Goal: Task Accomplishment & Management: Manage account settings

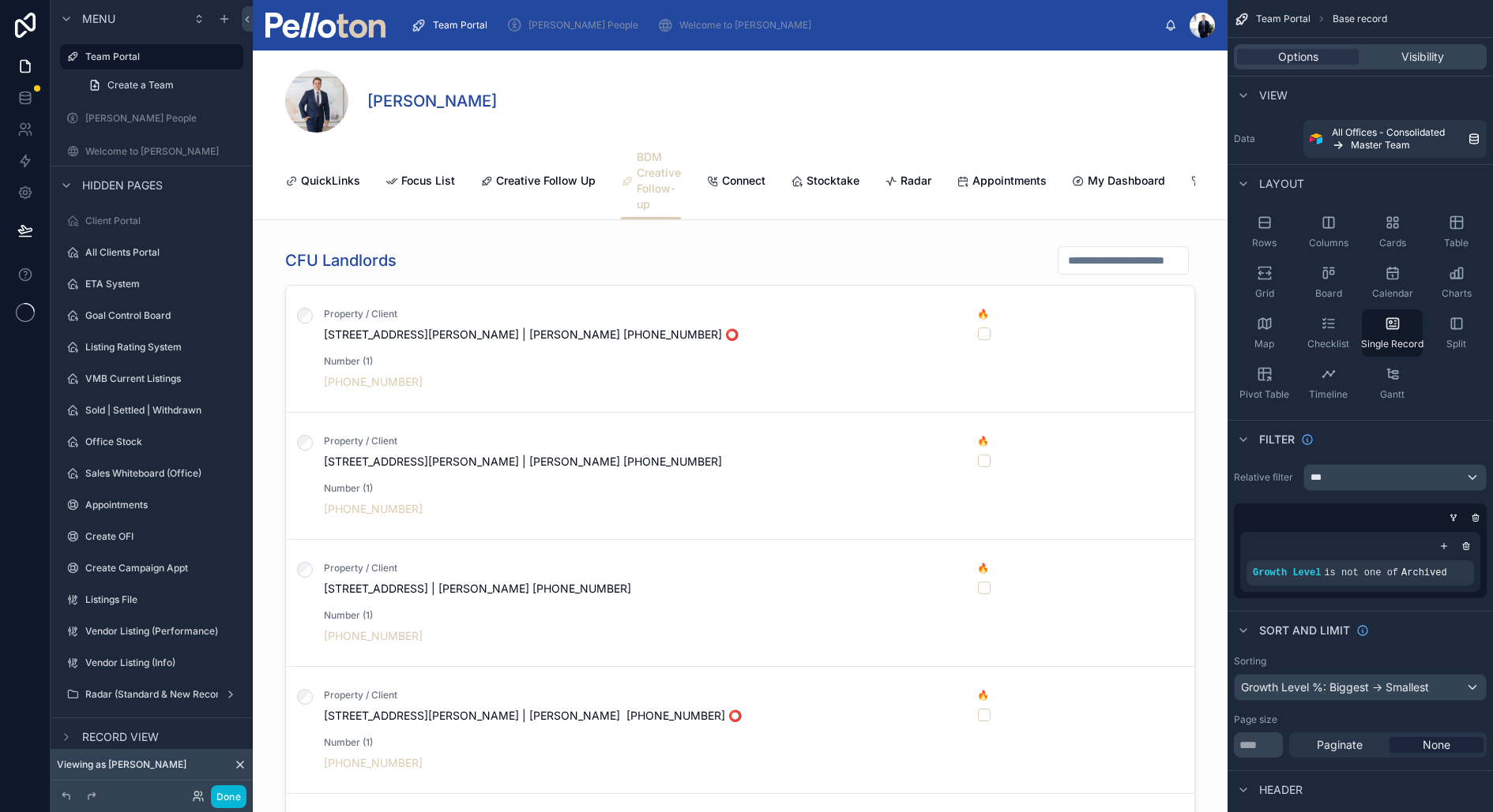
click at [647, 125] on div "[PERSON_NAME]" at bounding box center [740, 101] width 909 height 63
click at [517, 184] on span "Creative Follow Up" at bounding box center [546, 181] width 100 height 16
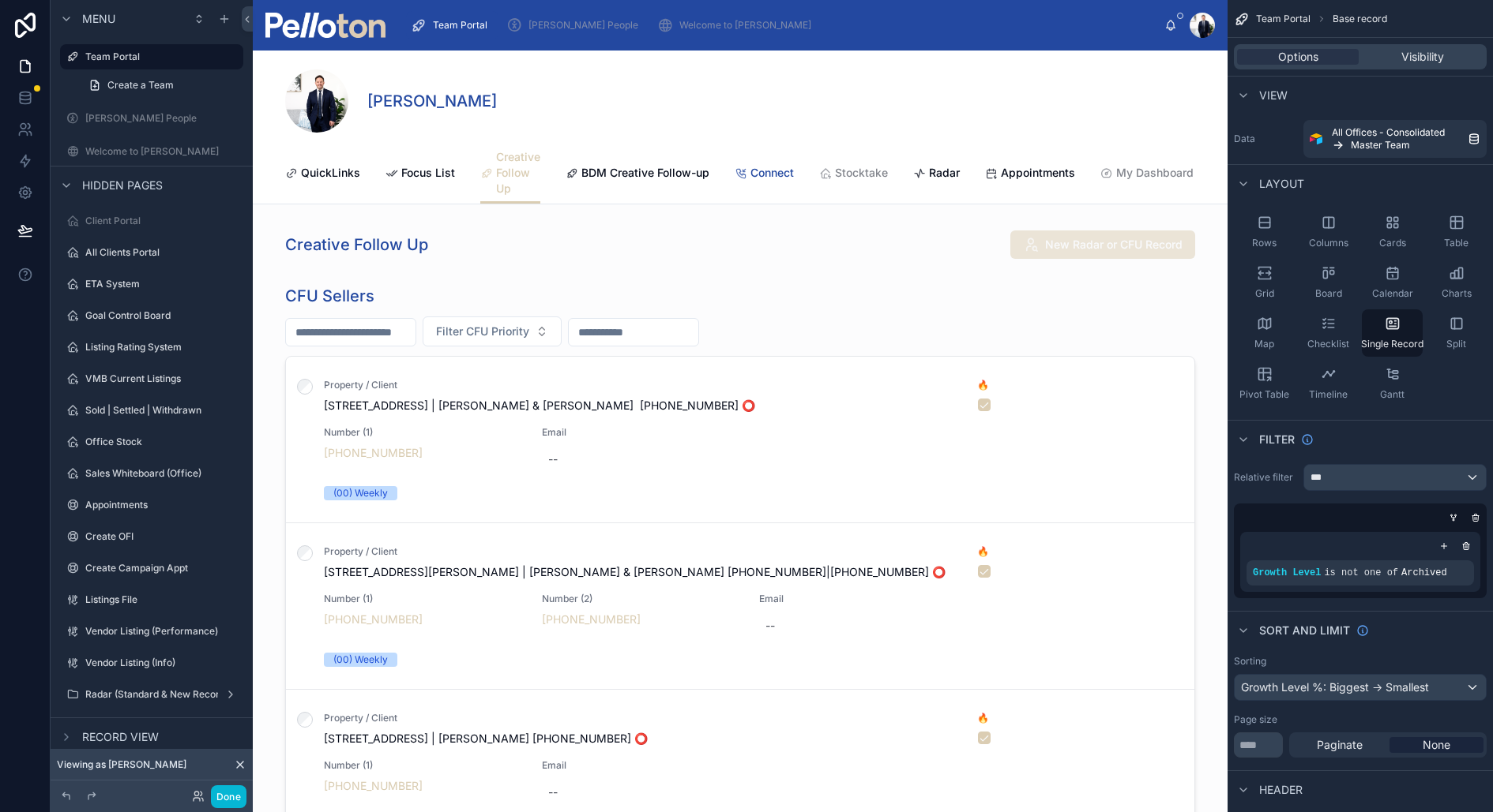
click at [770, 181] on link "Connect" at bounding box center [765, 174] width 59 height 32
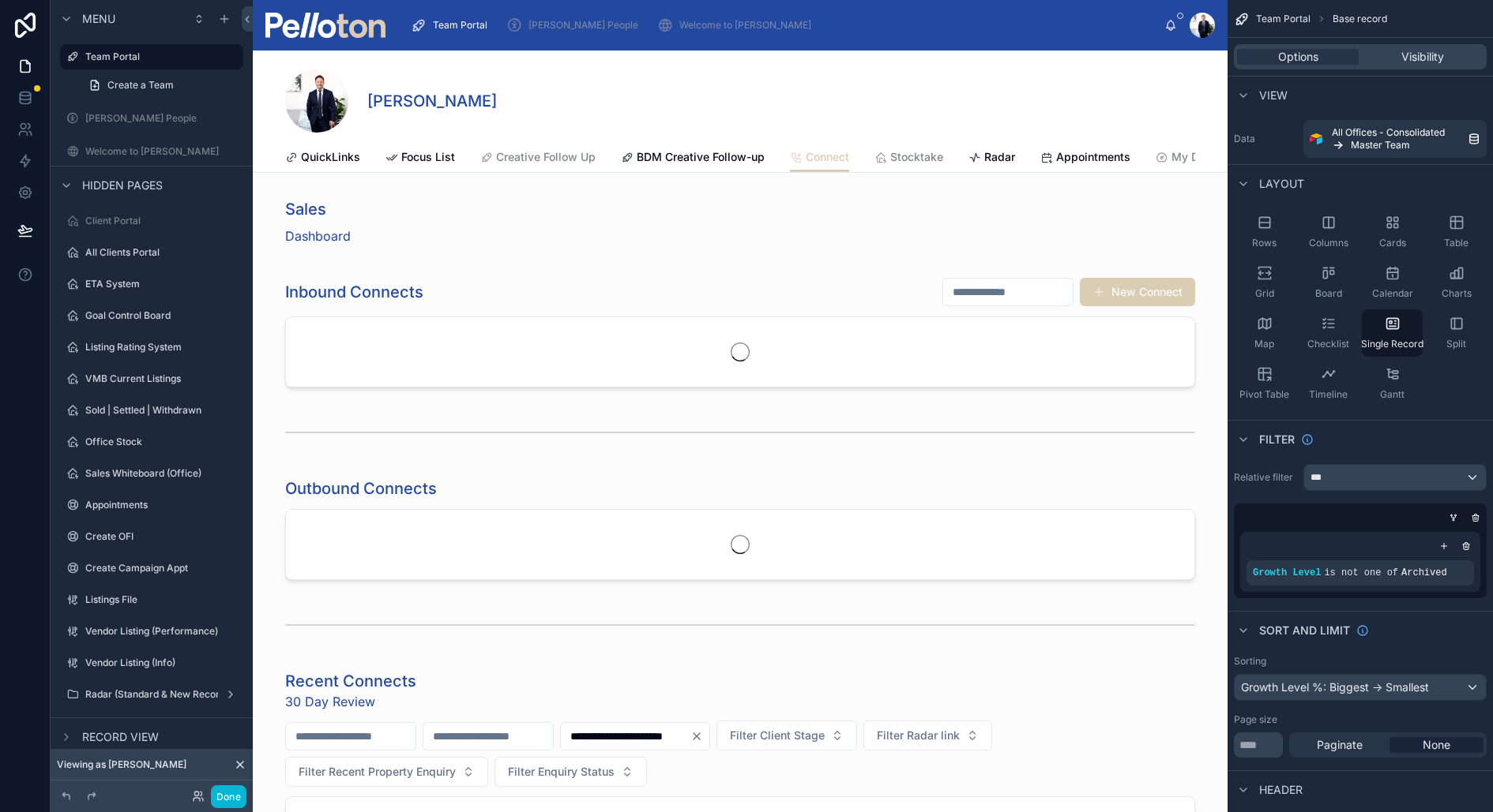
click at [770, 167] on div "QuickLinks Focus List Creative Follow Up BDM Creative Follow-up Connect Stockta…" at bounding box center [740, 157] width 909 height 30
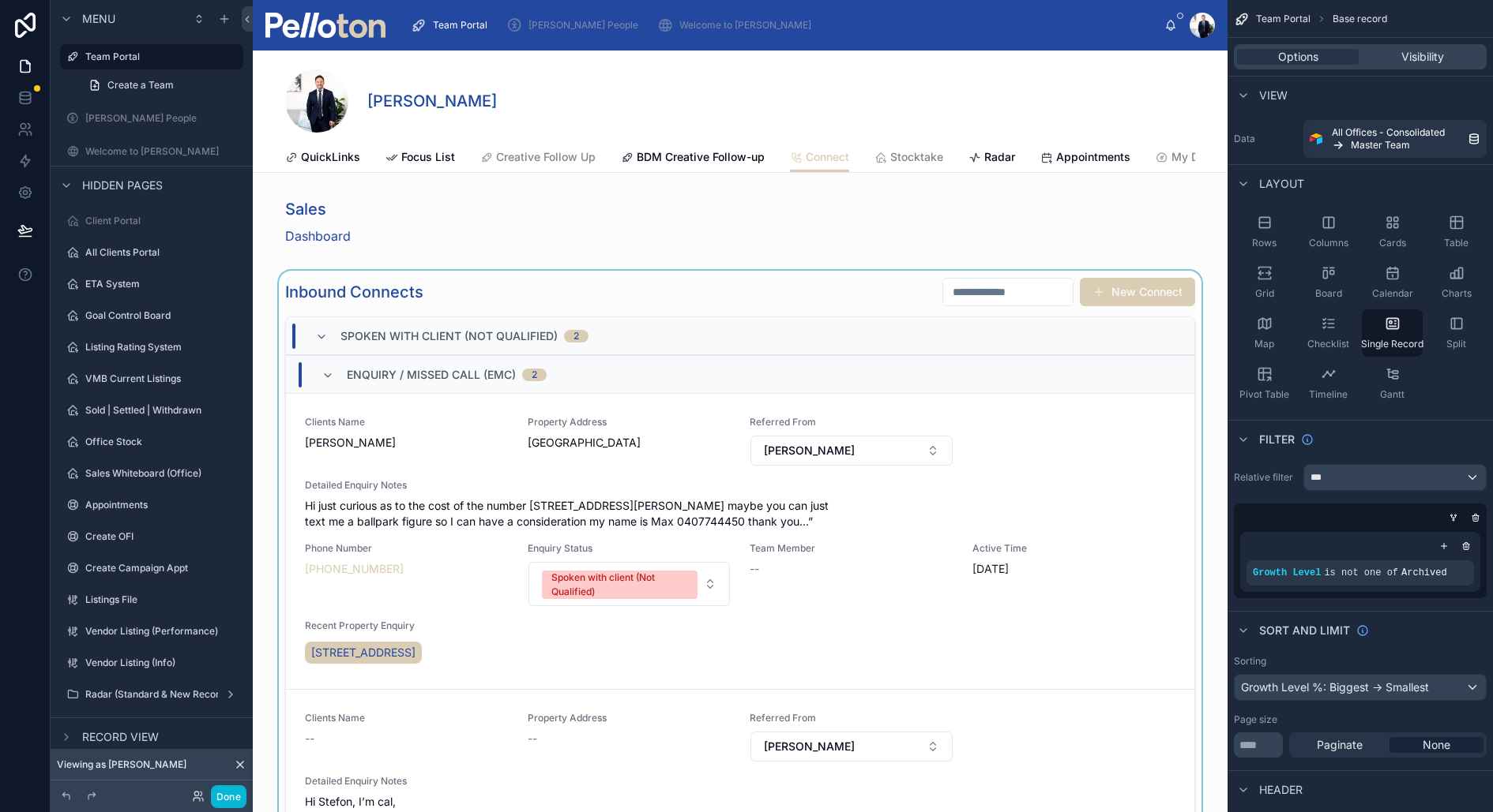
click at [531, 293] on div at bounding box center [740, 601] width 974 height 662
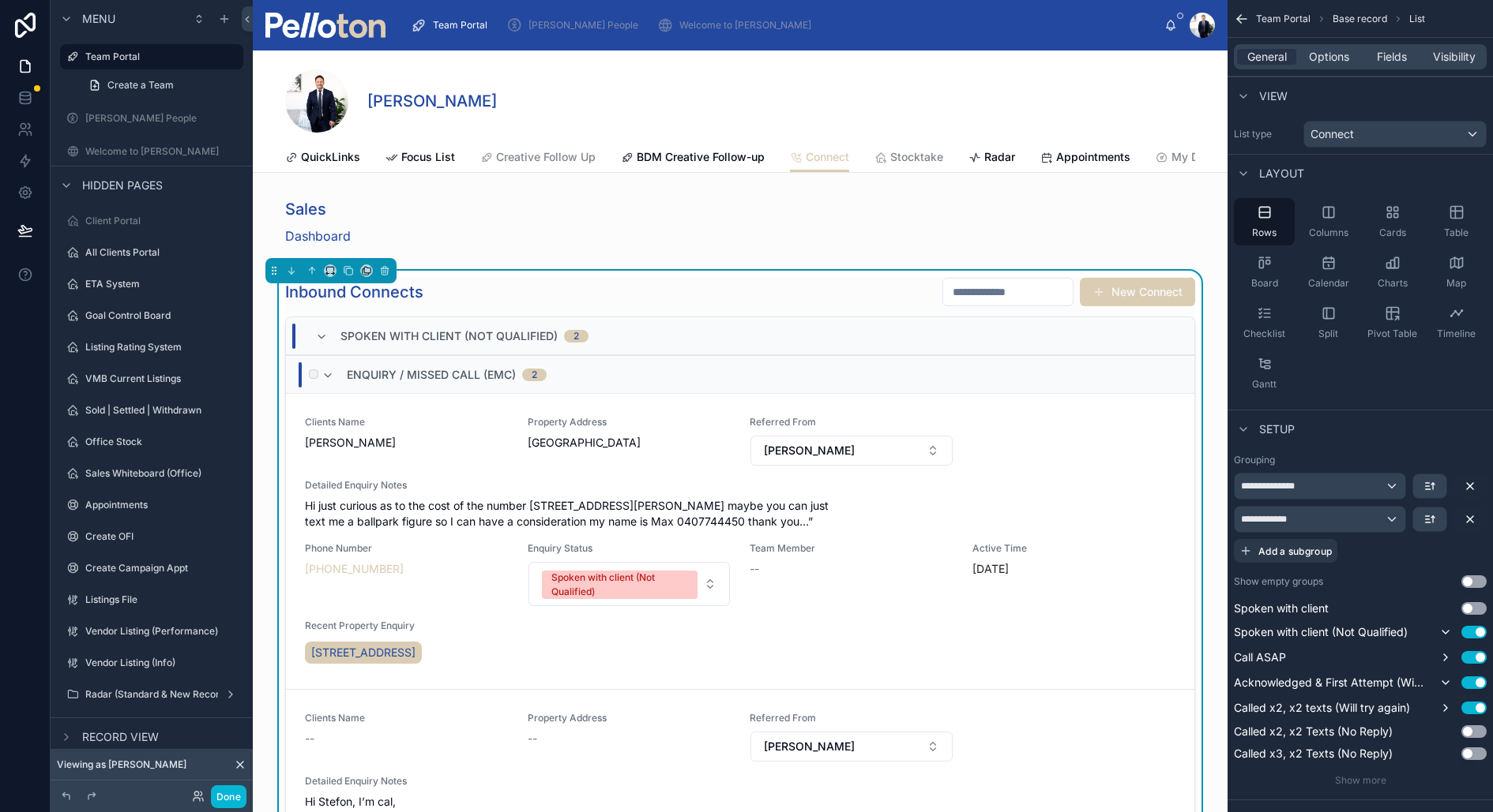
click at [337, 375] on div "Enquiry / Missed Call (EMC) 2" at bounding box center [434, 375] width 225 height 25
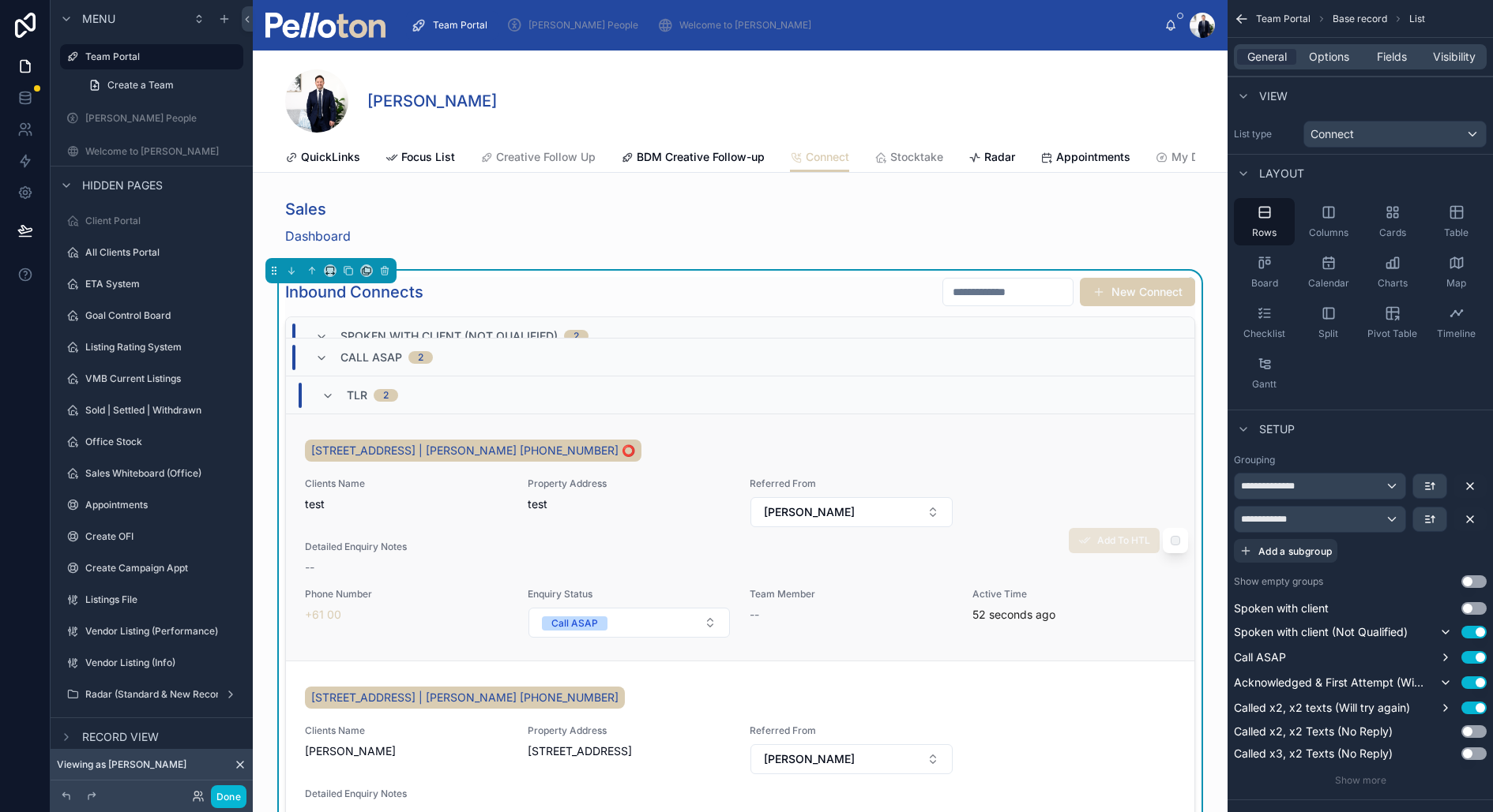
scroll to position [50, 0]
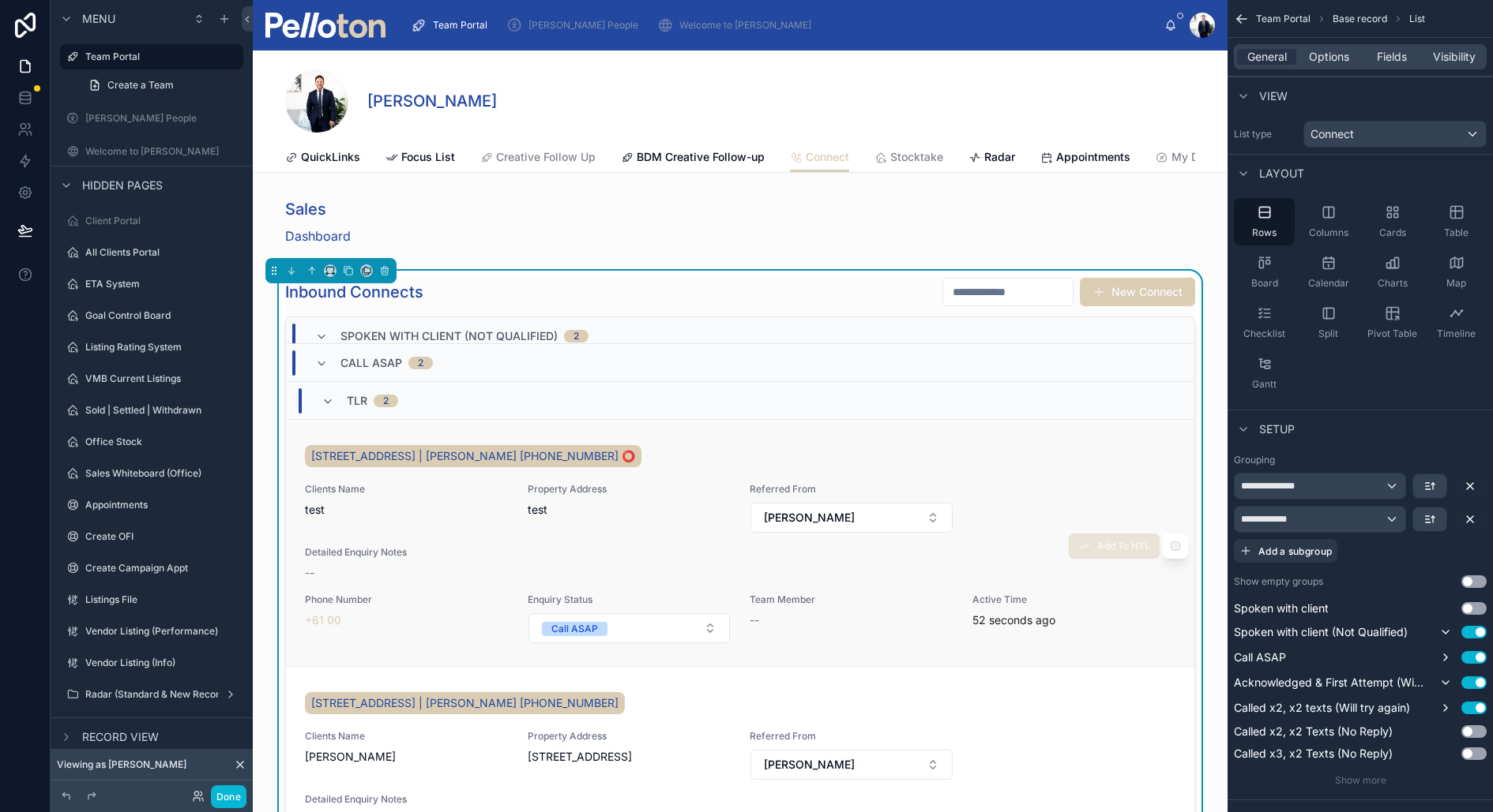
click at [890, 483] on span "Referred From" at bounding box center [851, 490] width 204 height 13
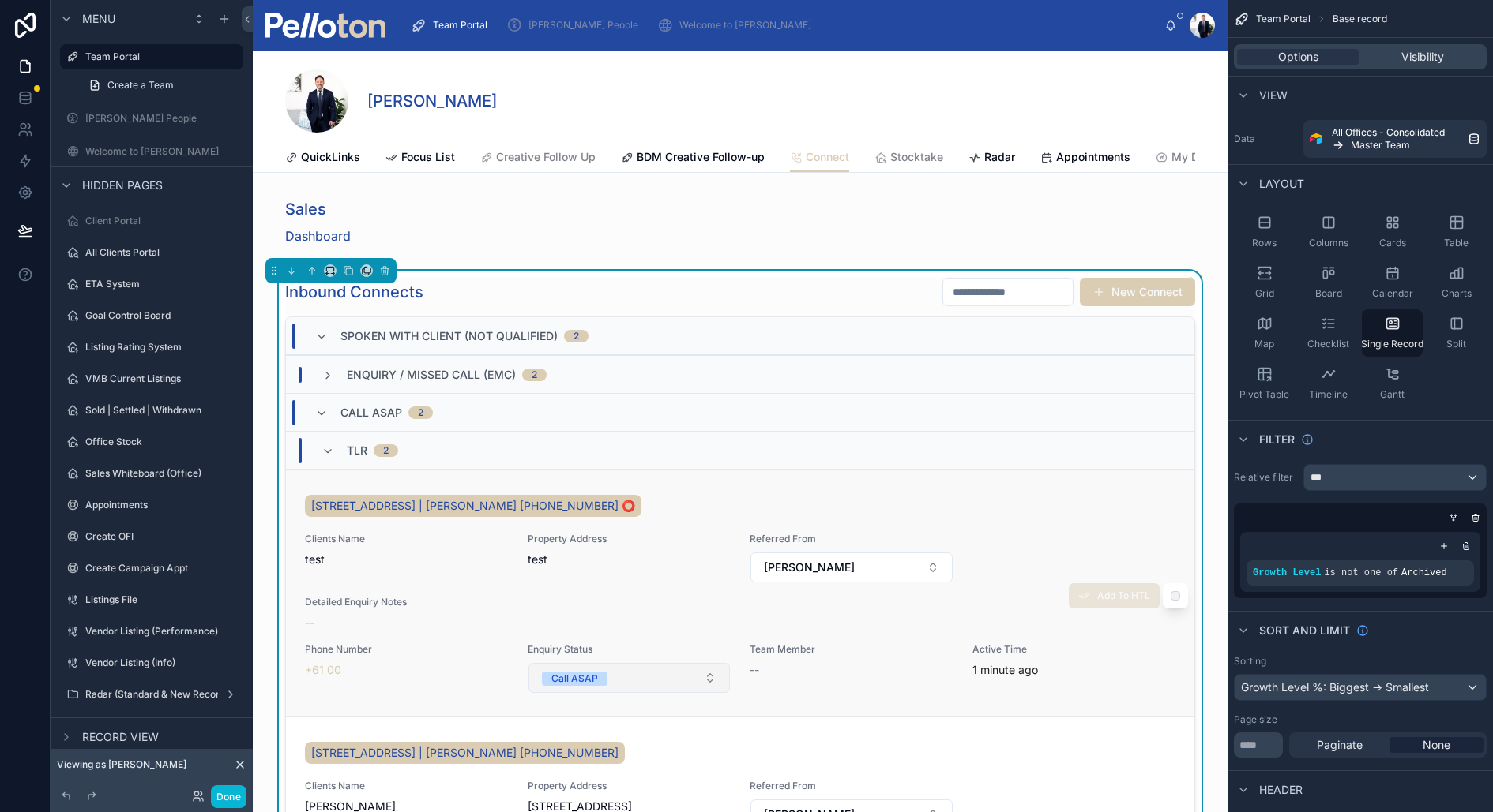
click at [620, 671] on button "Call ASAP" at bounding box center [629, 678] width 203 height 30
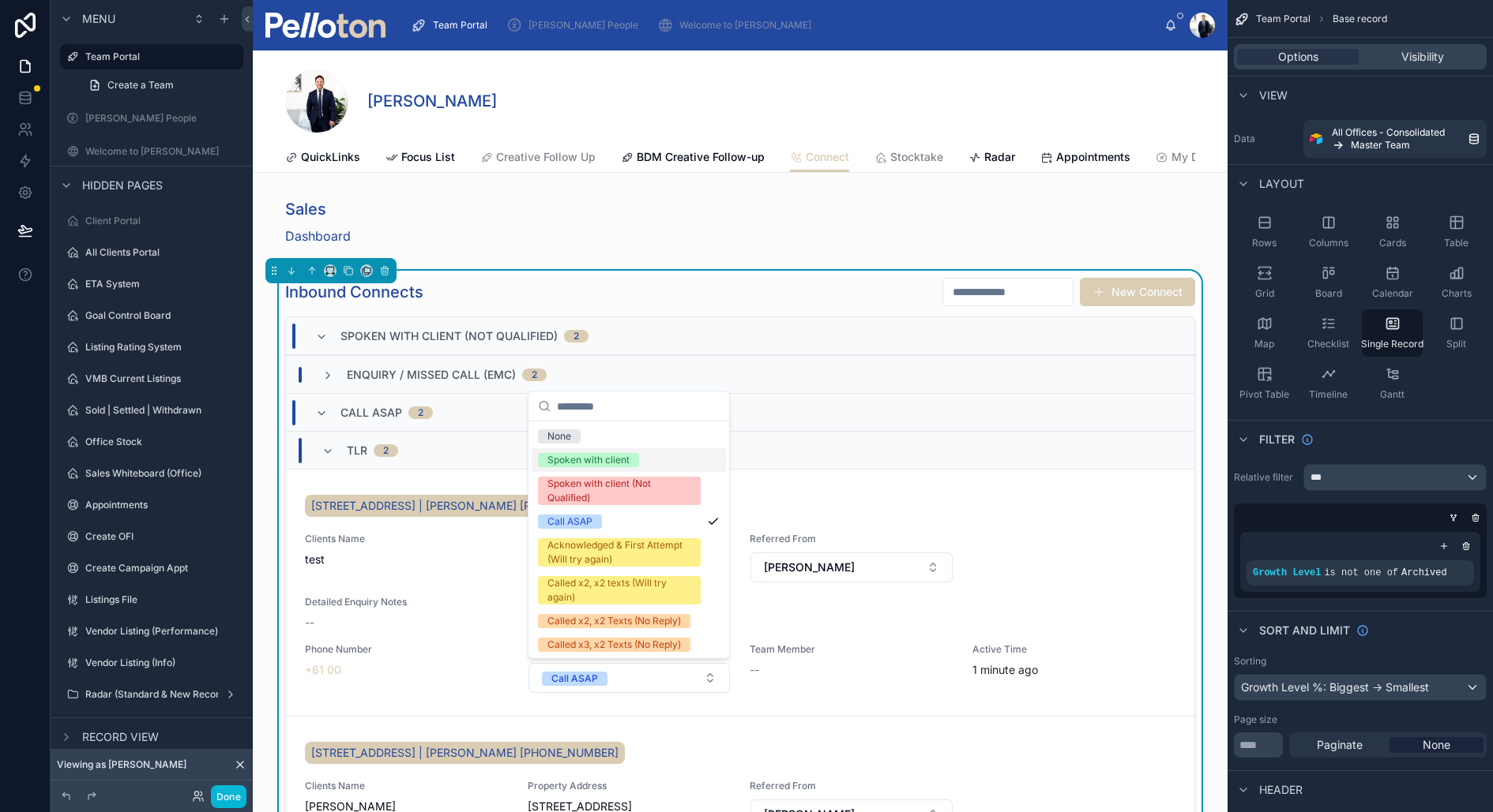
click at [607, 450] on div "Spoken with client" at bounding box center [629, 460] width 195 height 23
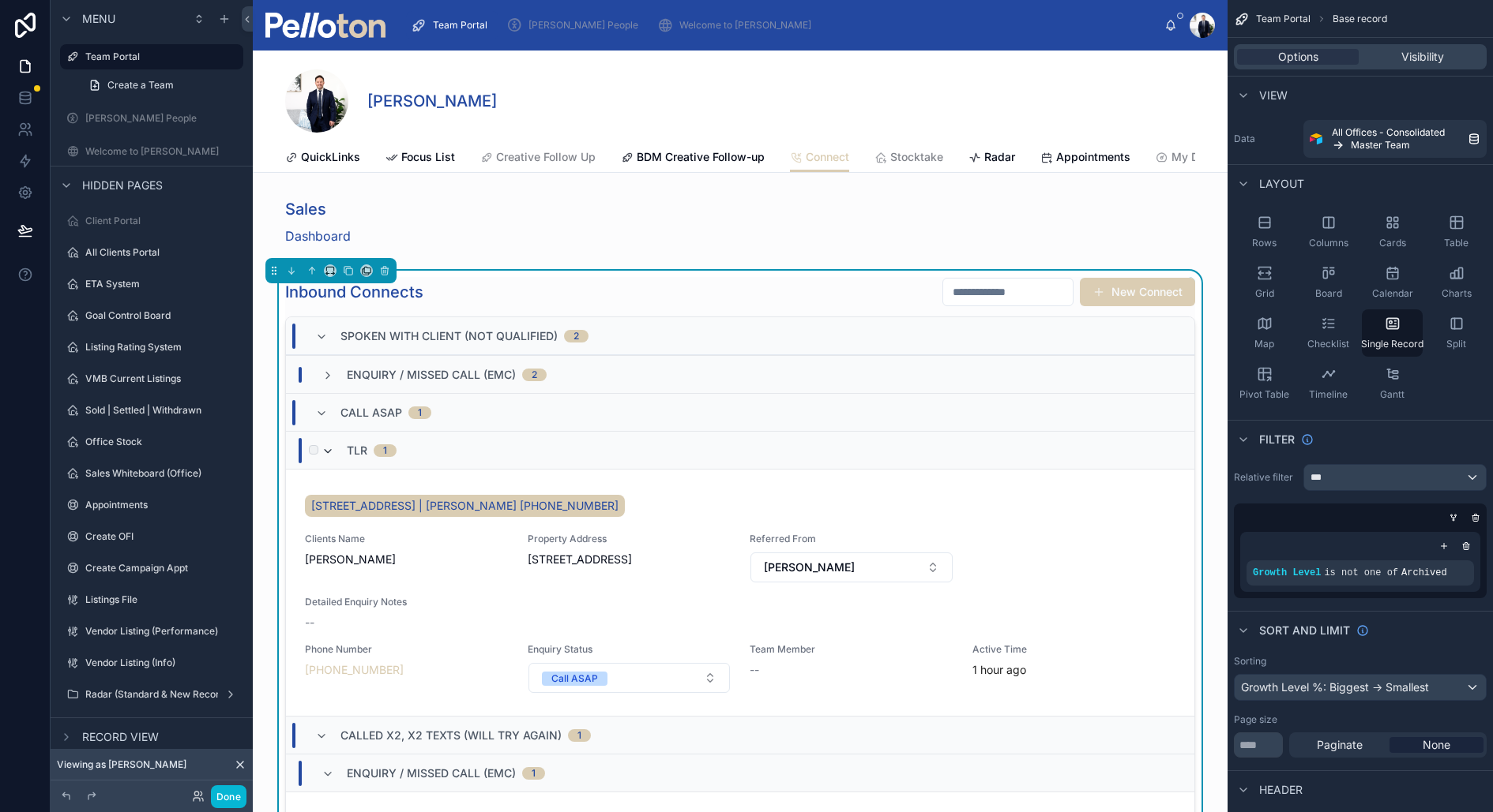
click at [330, 447] on icon at bounding box center [328, 452] width 13 height 13
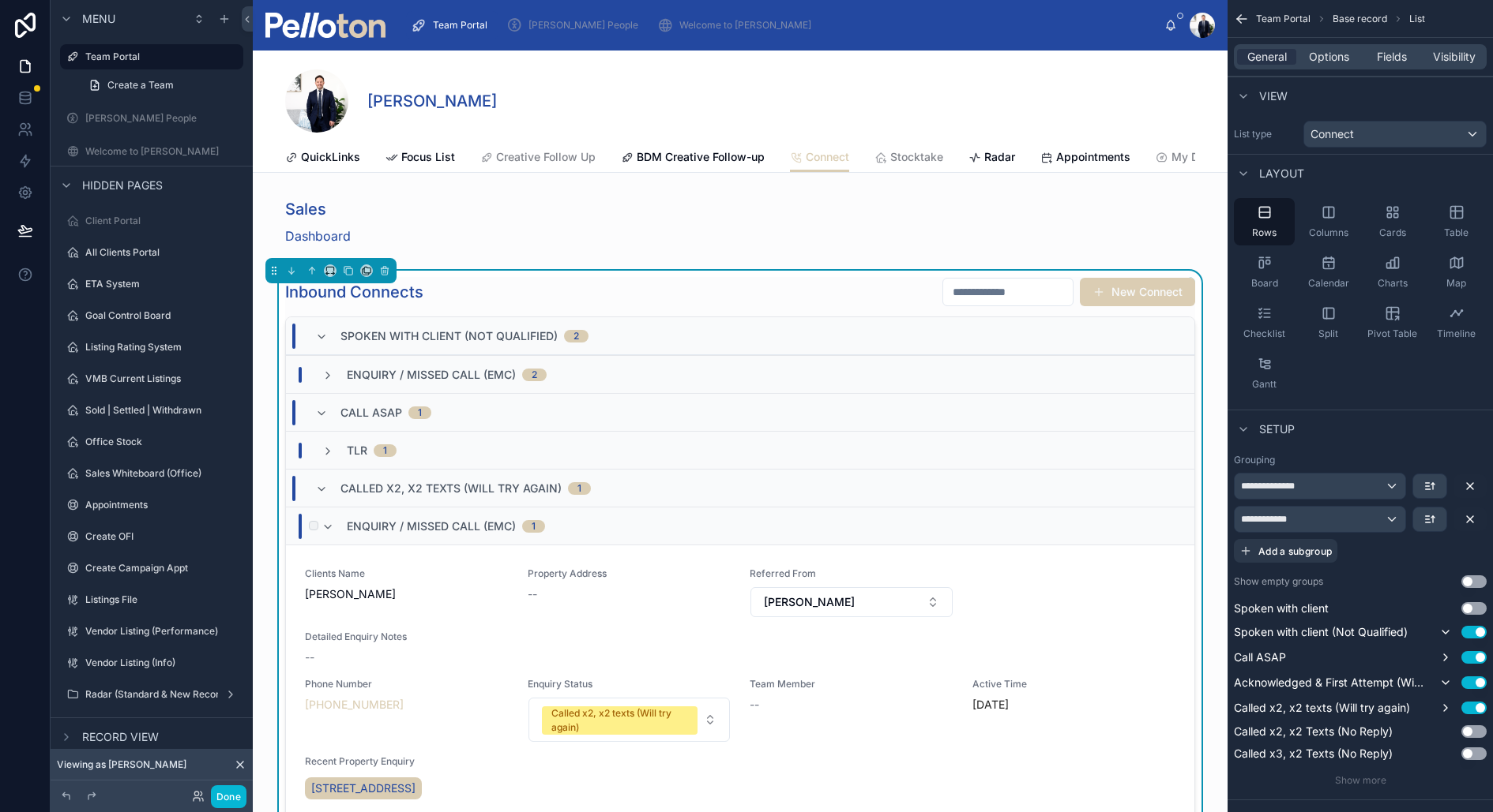
click at [339, 520] on div "Enquiry / Missed Call (EMC) 1" at bounding box center [433, 527] width 223 height 25
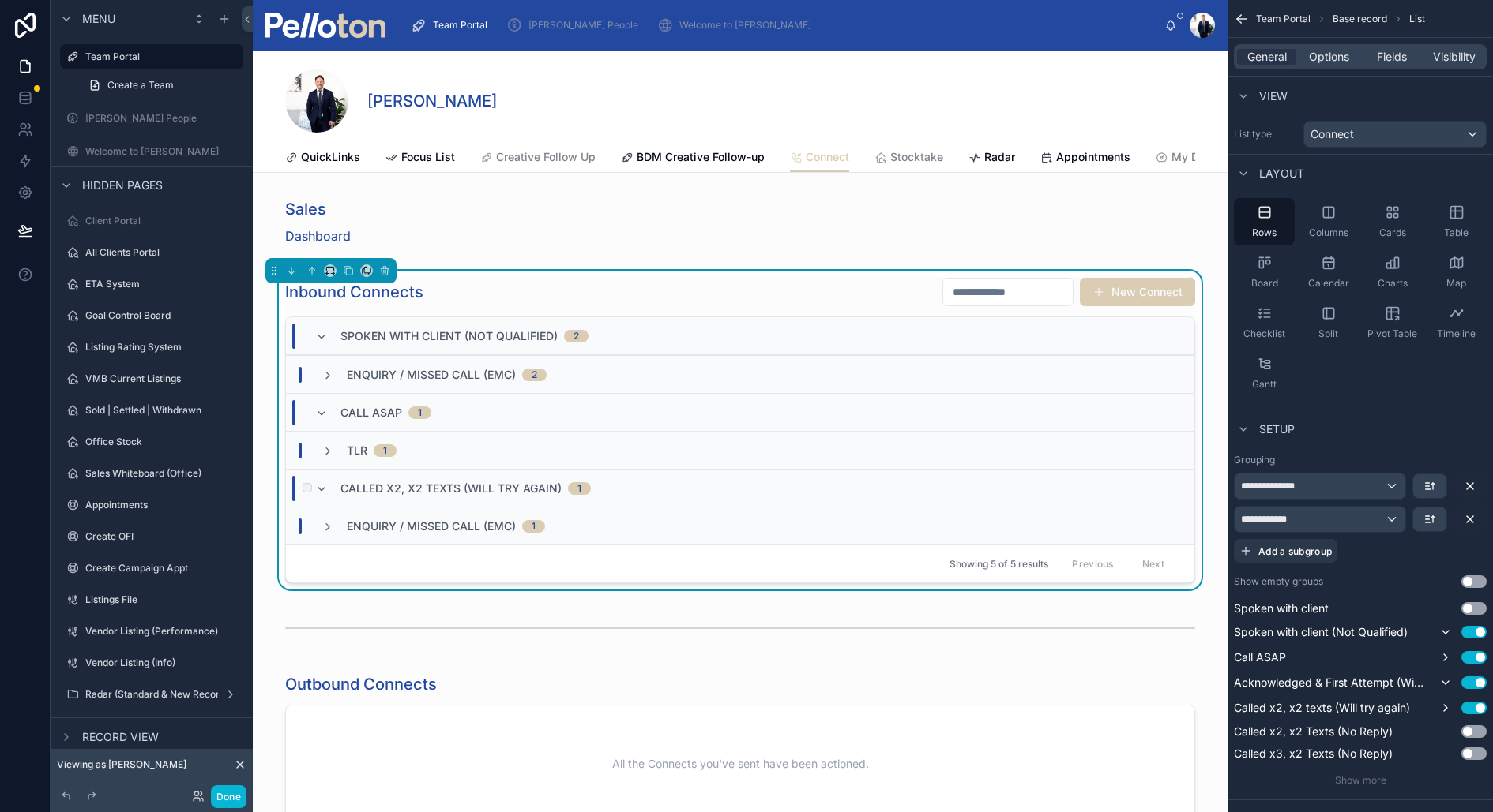
click at [332, 492] on div "Called x2, x2 texts (Will try again) 1" at bounding box center [453, 489] width 276 height 25
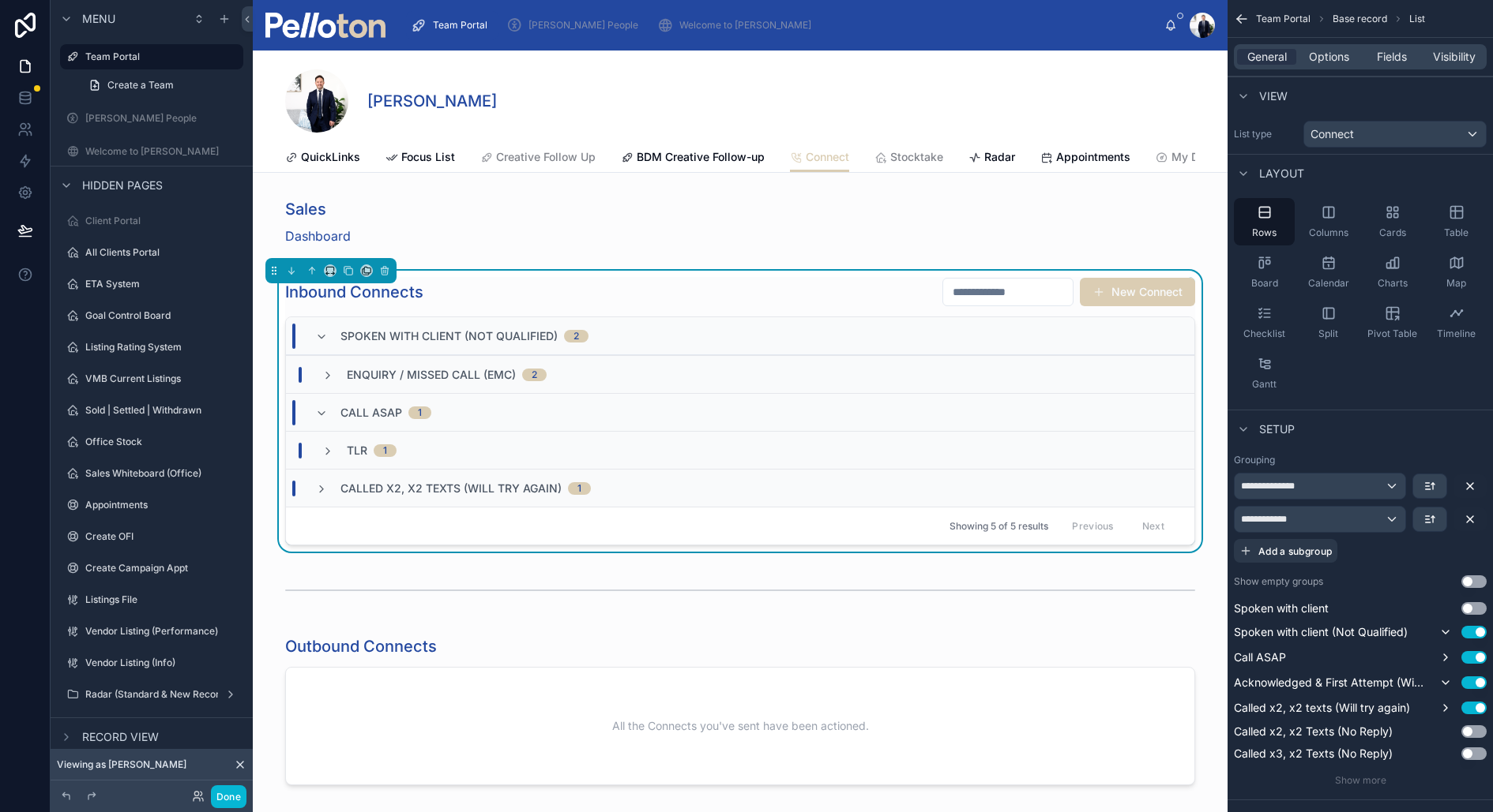
click at [332, 492] on div "Called x2, x2 texts (Will try again) 1" at bounding box center [453, 489] width 276 height 16
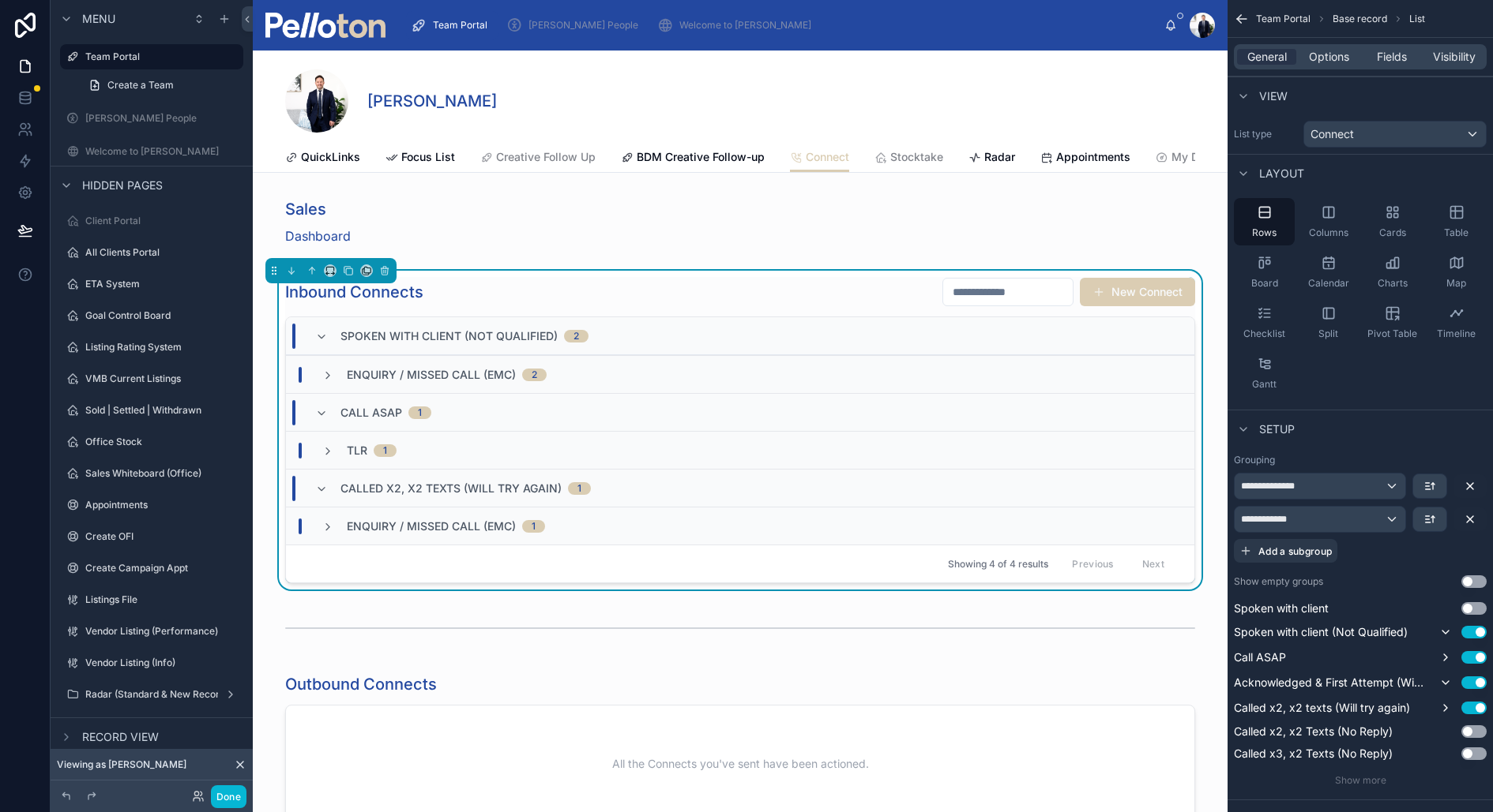
click at [319, 26] on img at bounding box center [325, 25] width 120 height 25
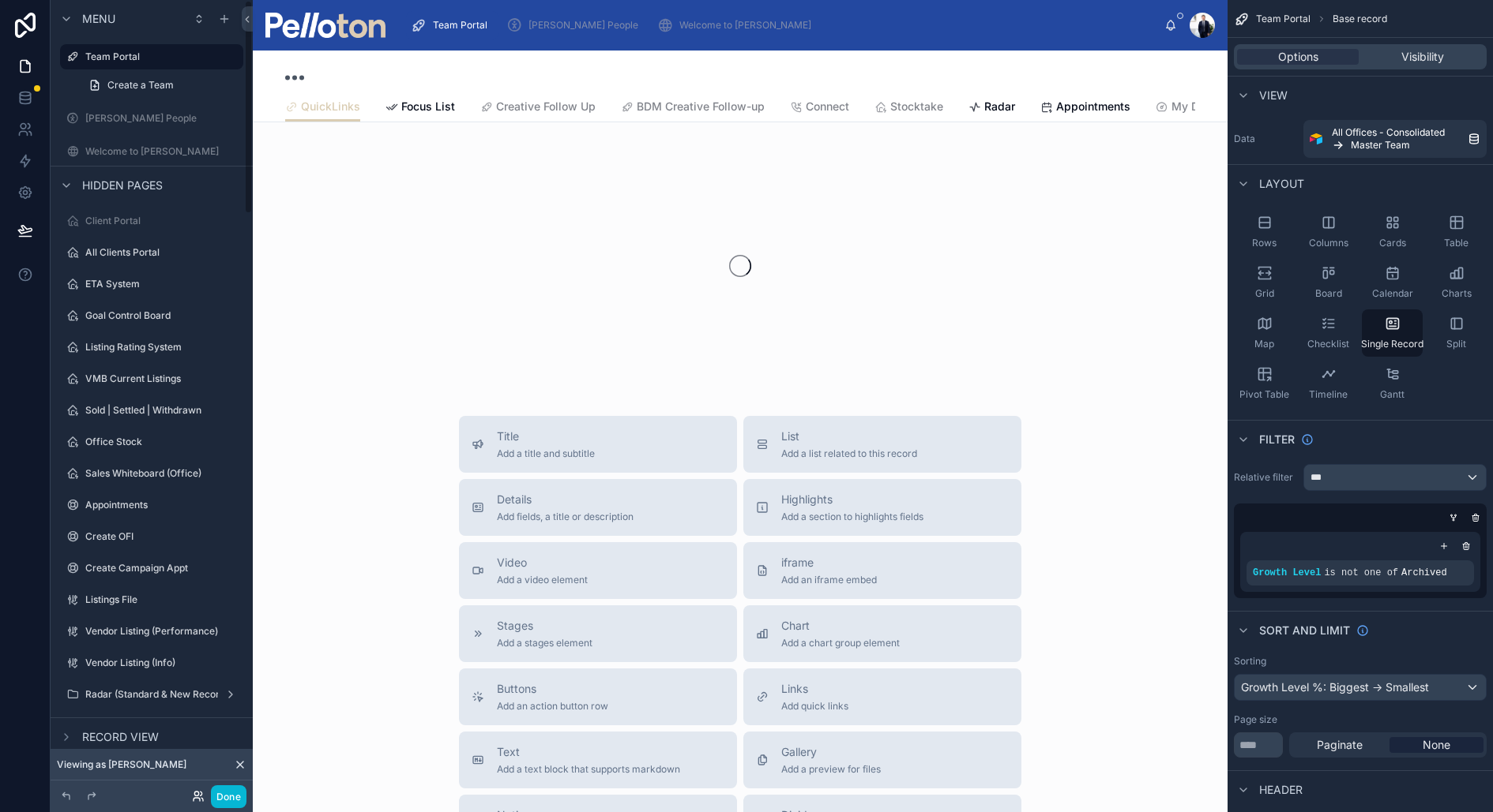
click at [203, 798] on icon at bounding box center [198, 797] width 13 height 13
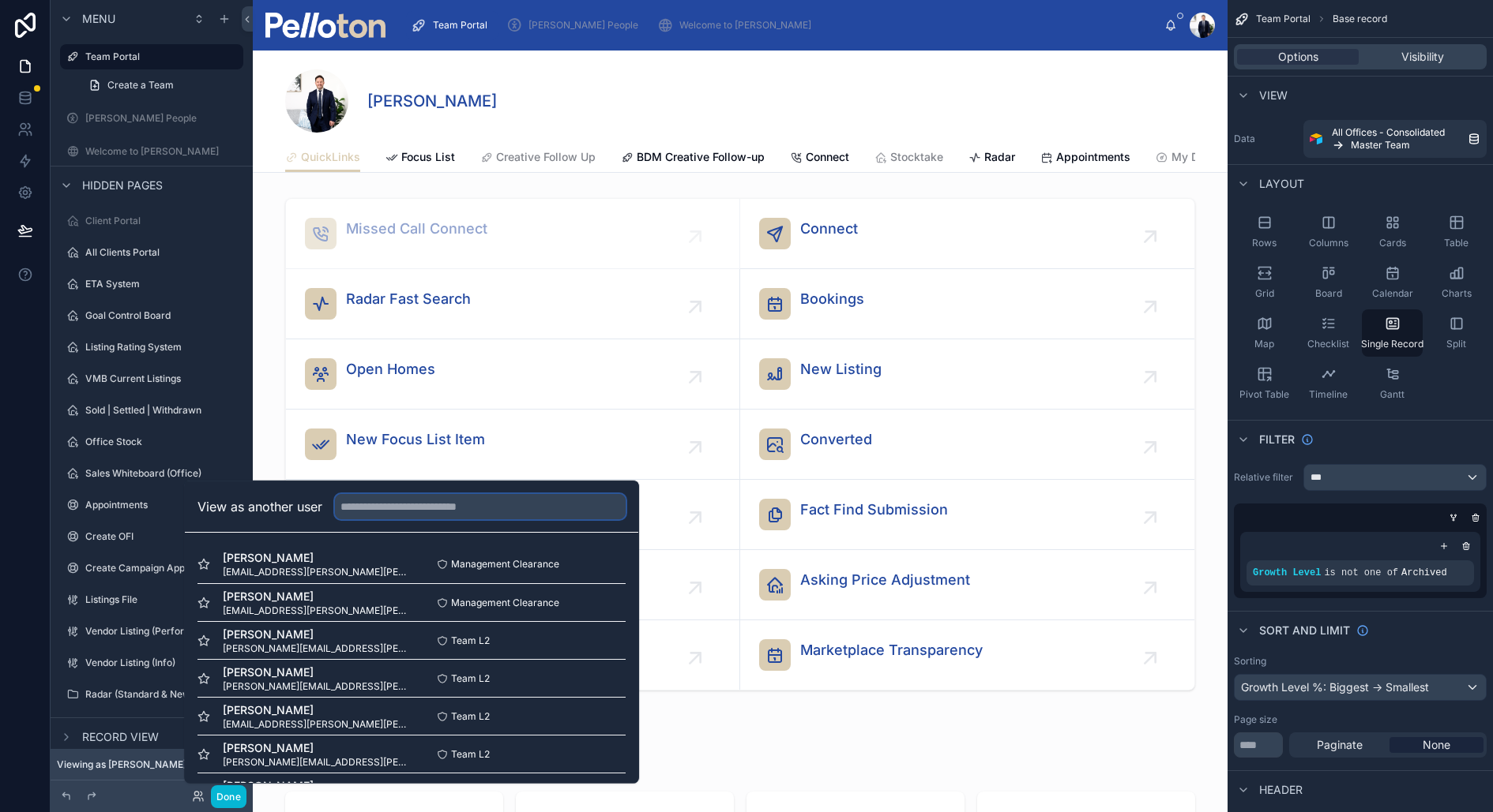
click at [480, 502] on input "text" at bounding box center [480, 507] width 291 height 25
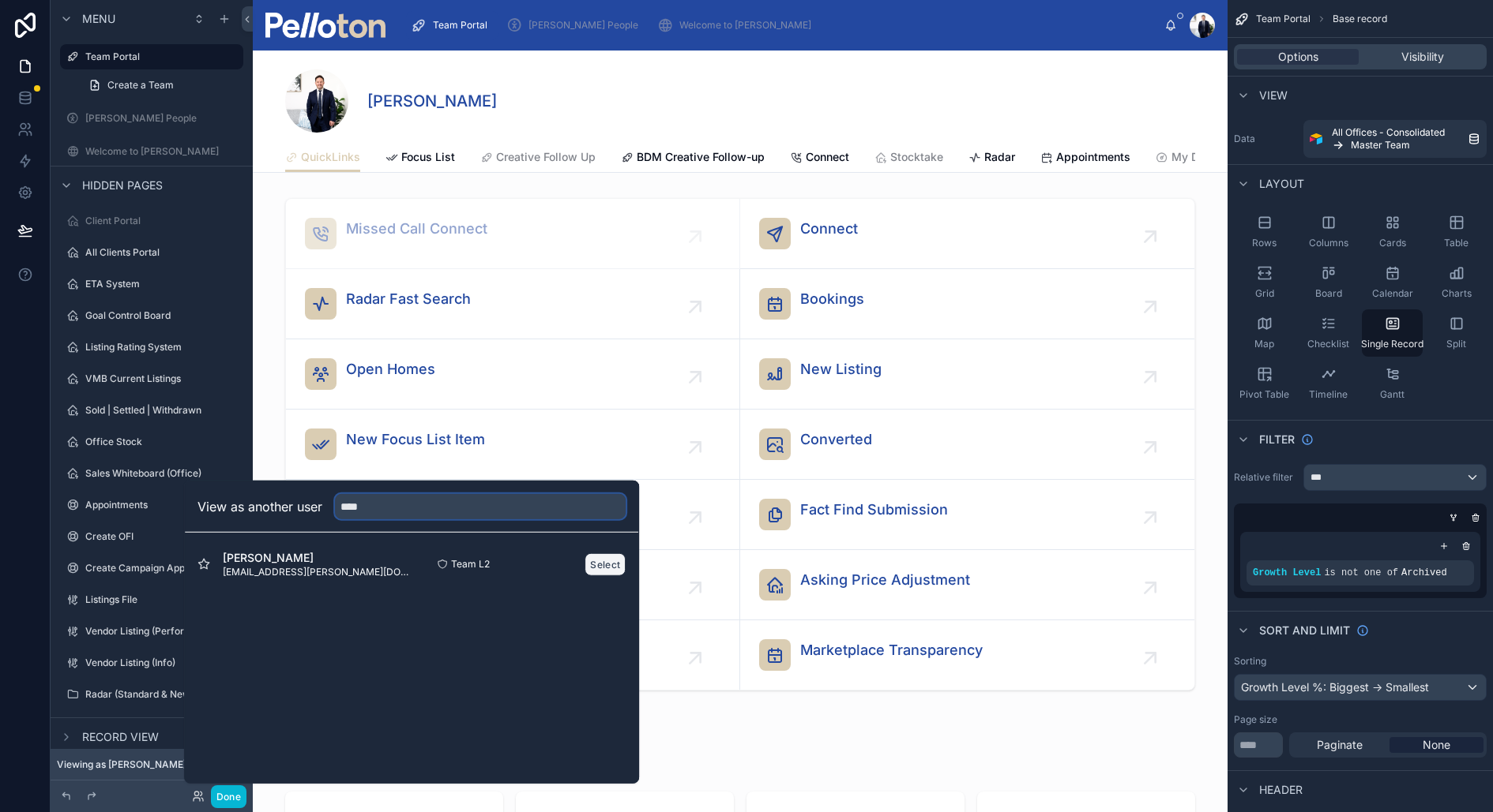
type input "****"
click at [613, 567] on button "Select" at bounding box center [605, 564] width 41 height 23
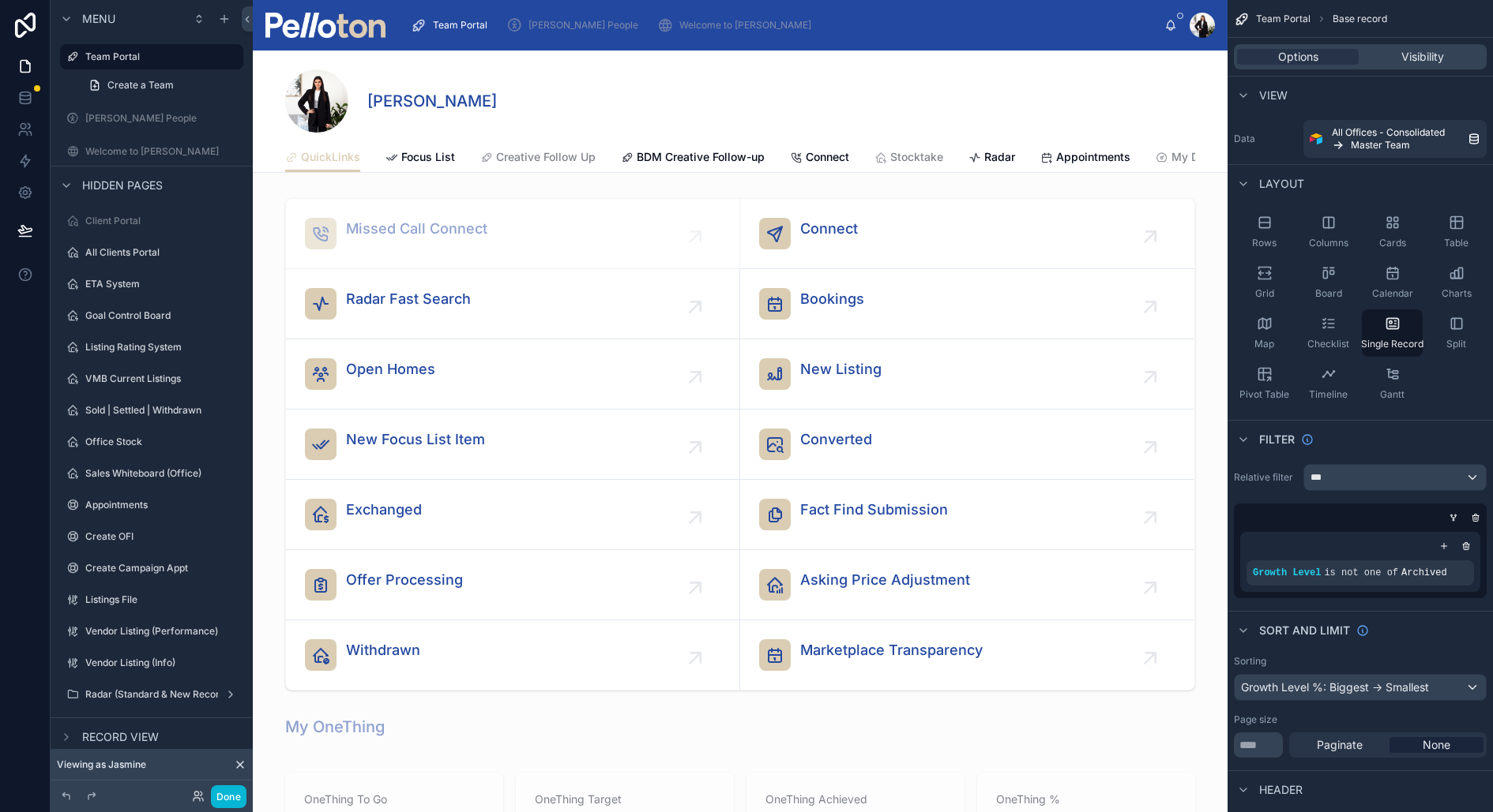
click at [636, 110] on div "[PERSON_NAME]" at bounding box center [740, 101] width 909 height 63
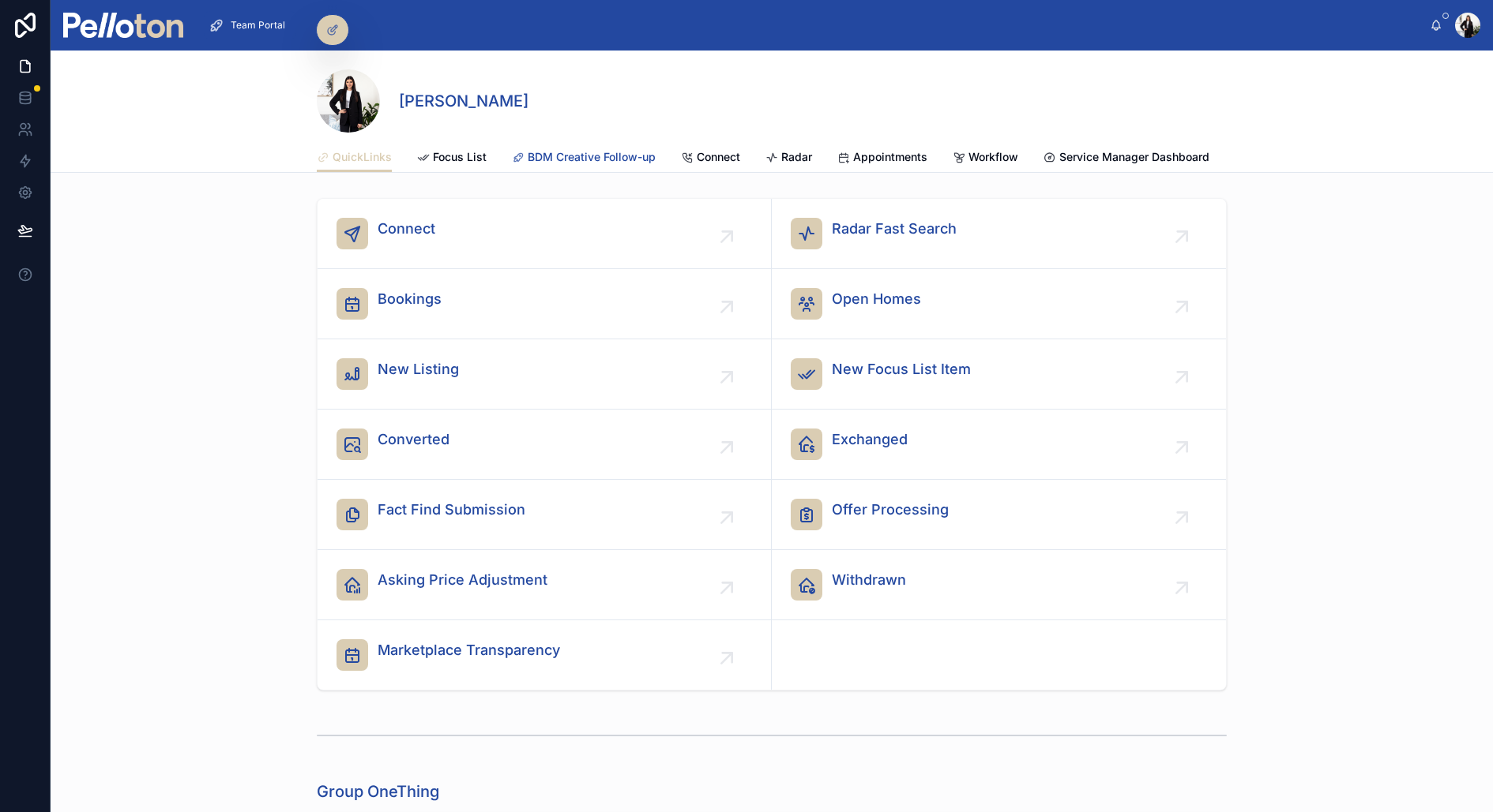
click at [591, 151] on span "BDM Creative Follow-up" at bounding box center [592, 158] width 128 height 16
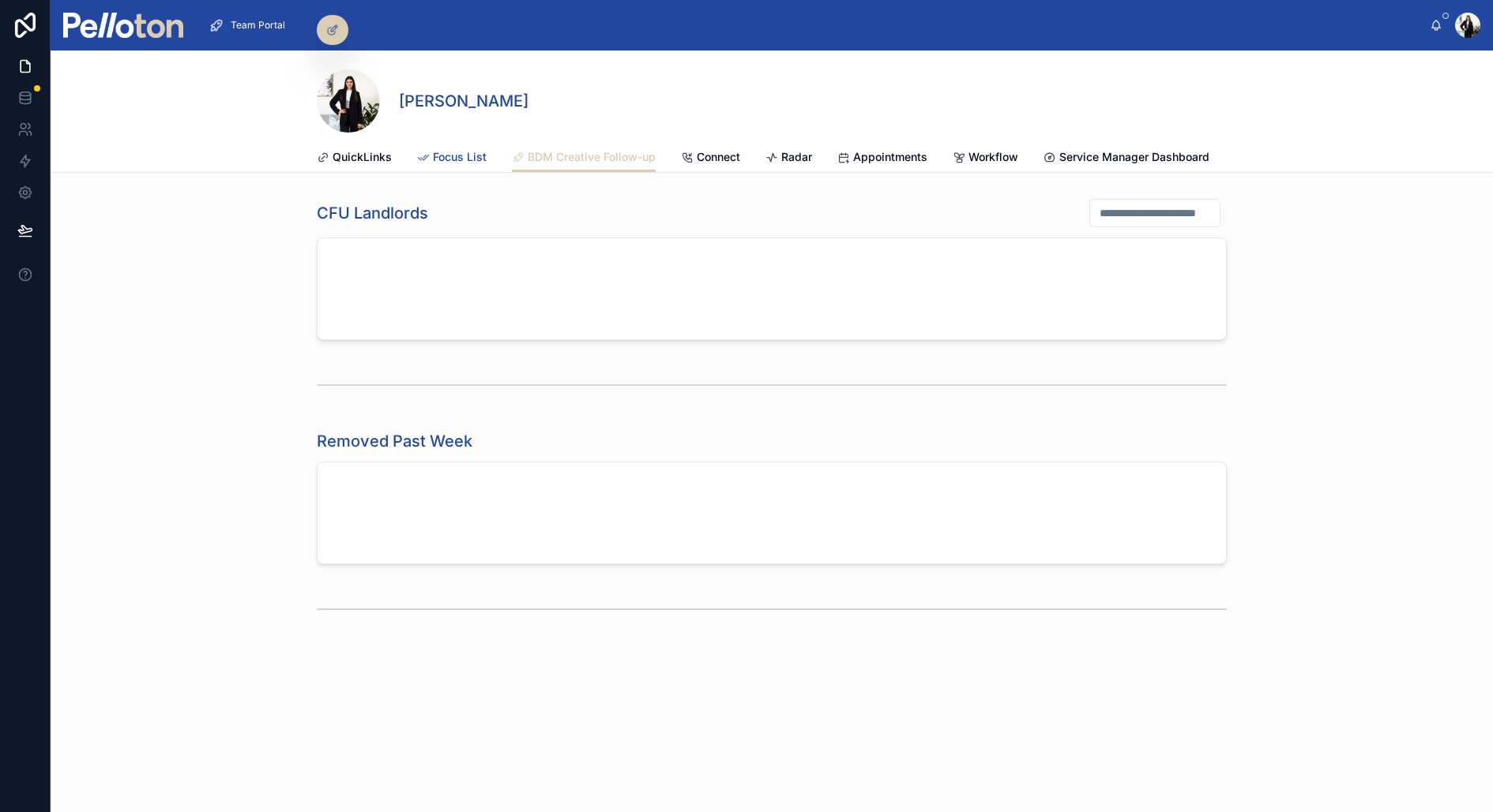
click at [438, 158] on span "Focus List" at bounding box center [460, 158] width 54 height 16
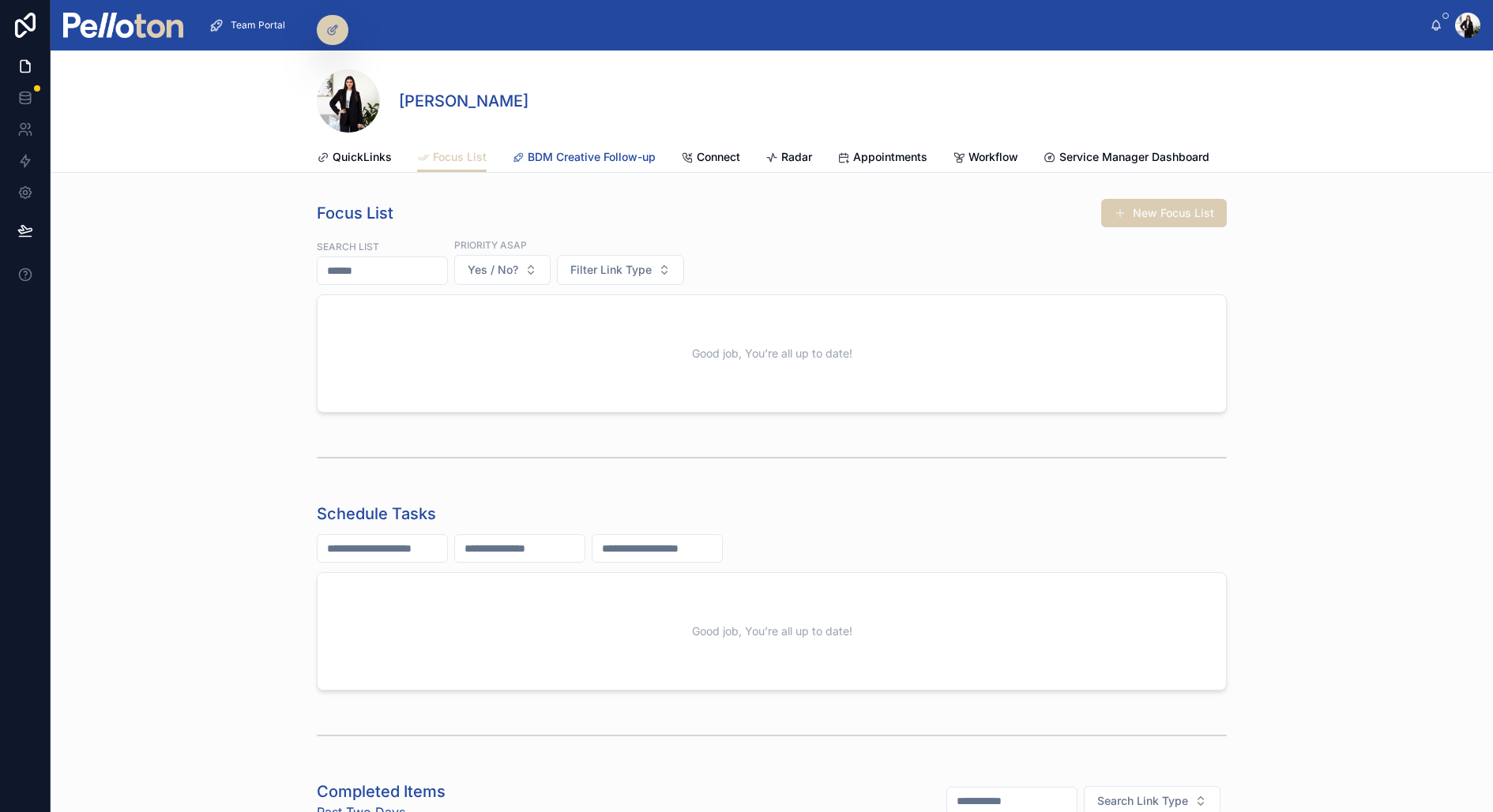
click at [557, 152] on span "BDM Creative Follow-up" at bounding box center [592, 158] width 128 height 16
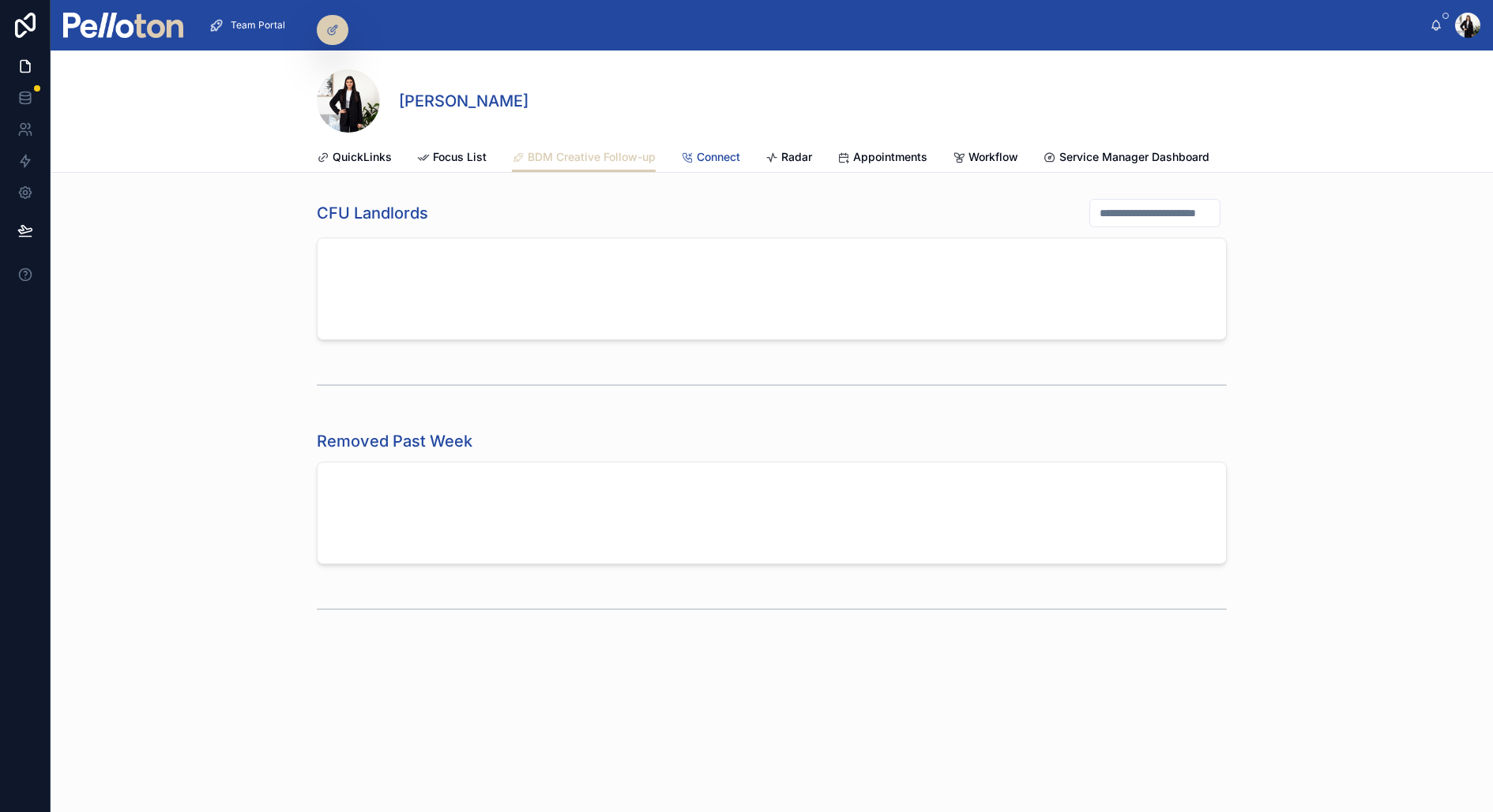
click at [704, 151] on span "Connect" at bounding box center [719, 158] width 43 height 16
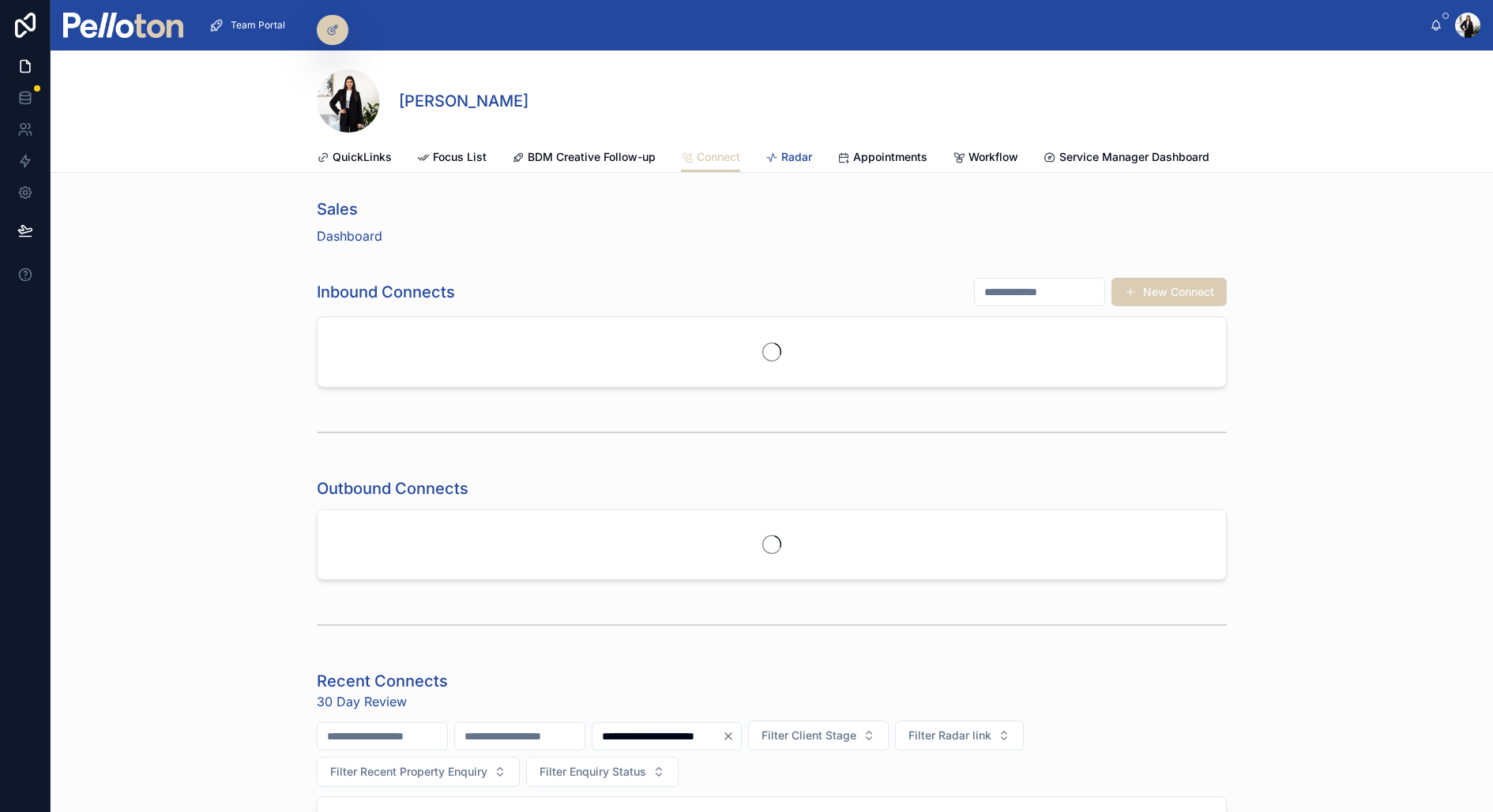
click at [799, 151] on span "Radar" at bounding box center [796, 158] width 31 height 16
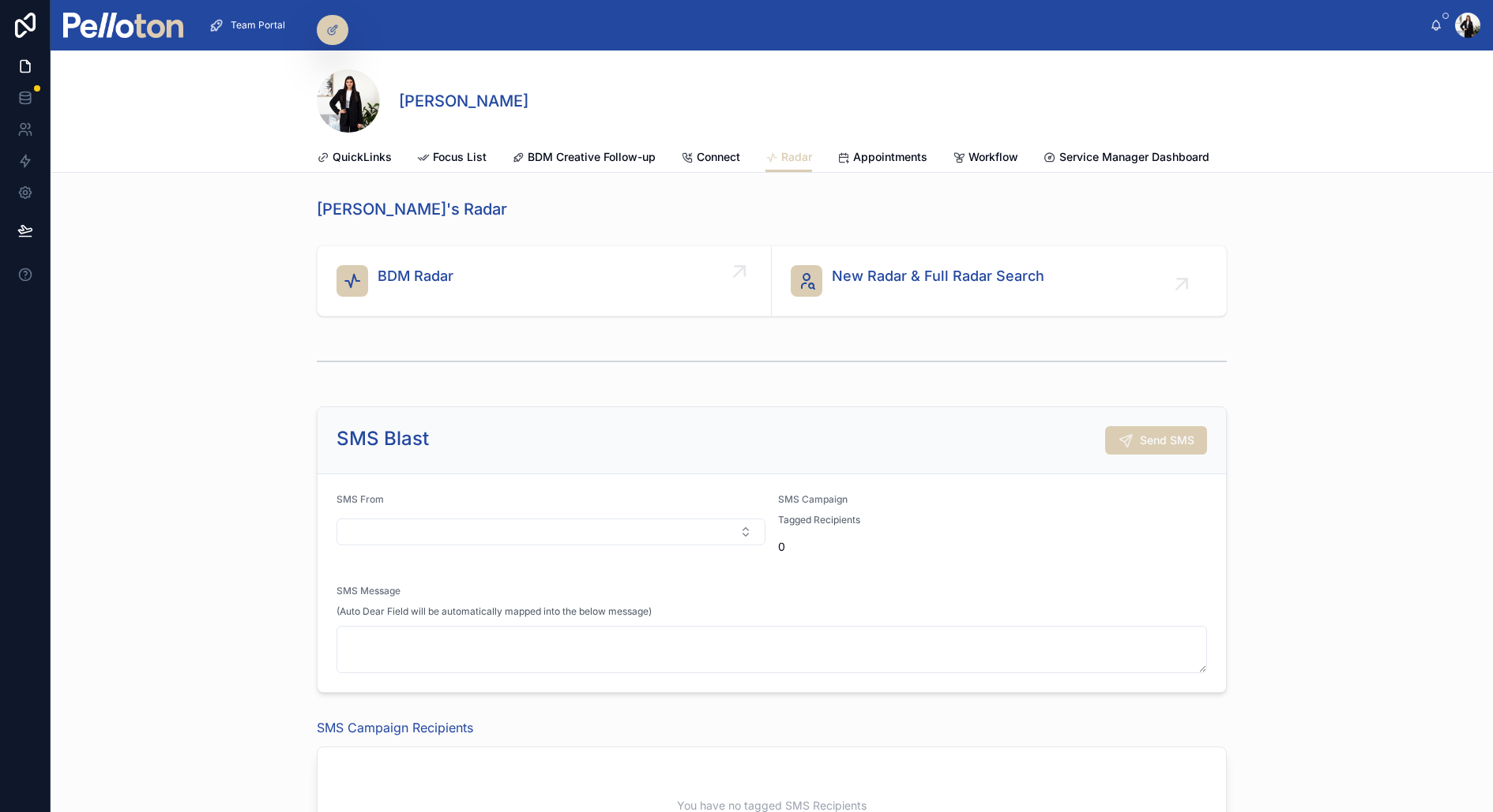
click at [584, 266] on div "BDM Radar" at bounding box center [544, 281] width 415 height 32
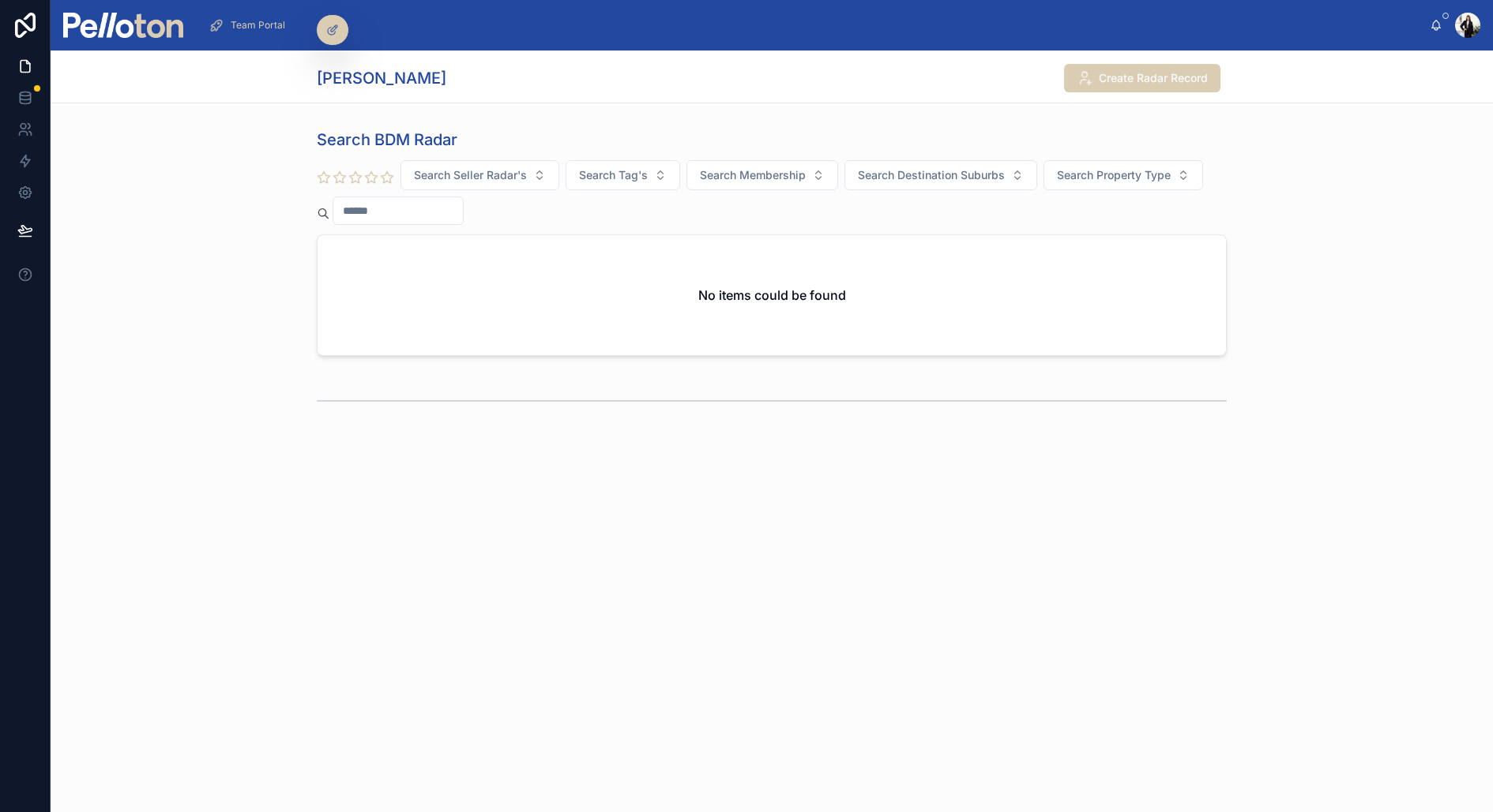
click at [190, 184] on div "Search BDM Radar Search Seller Radar's Search Tag's Search Membership Search De…" at bounding box center [771, 242] width 1442 height 240
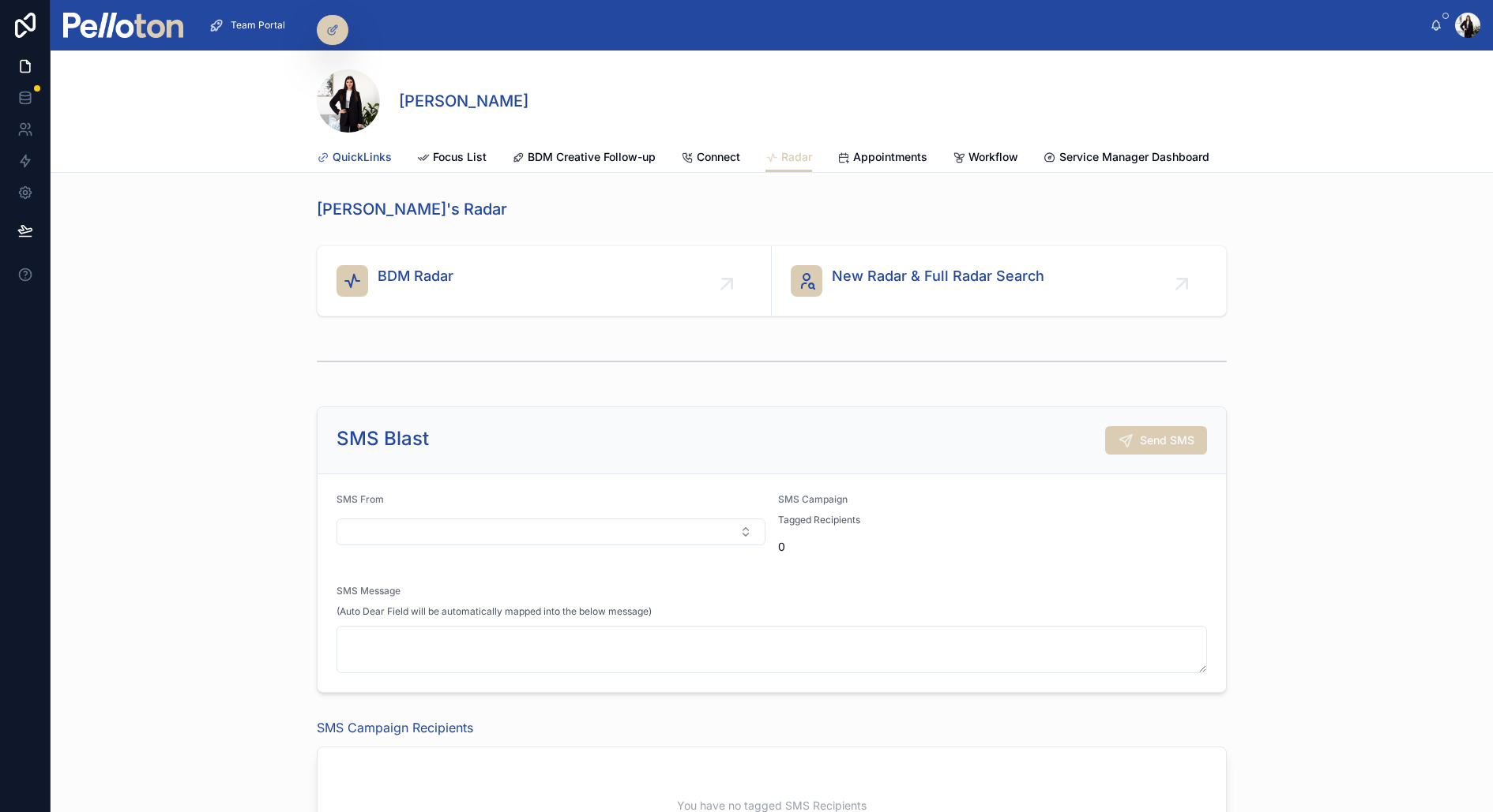
click at [357, 158] on span "QuickLinks" at bounding box center [362, 158] width 59 height 16
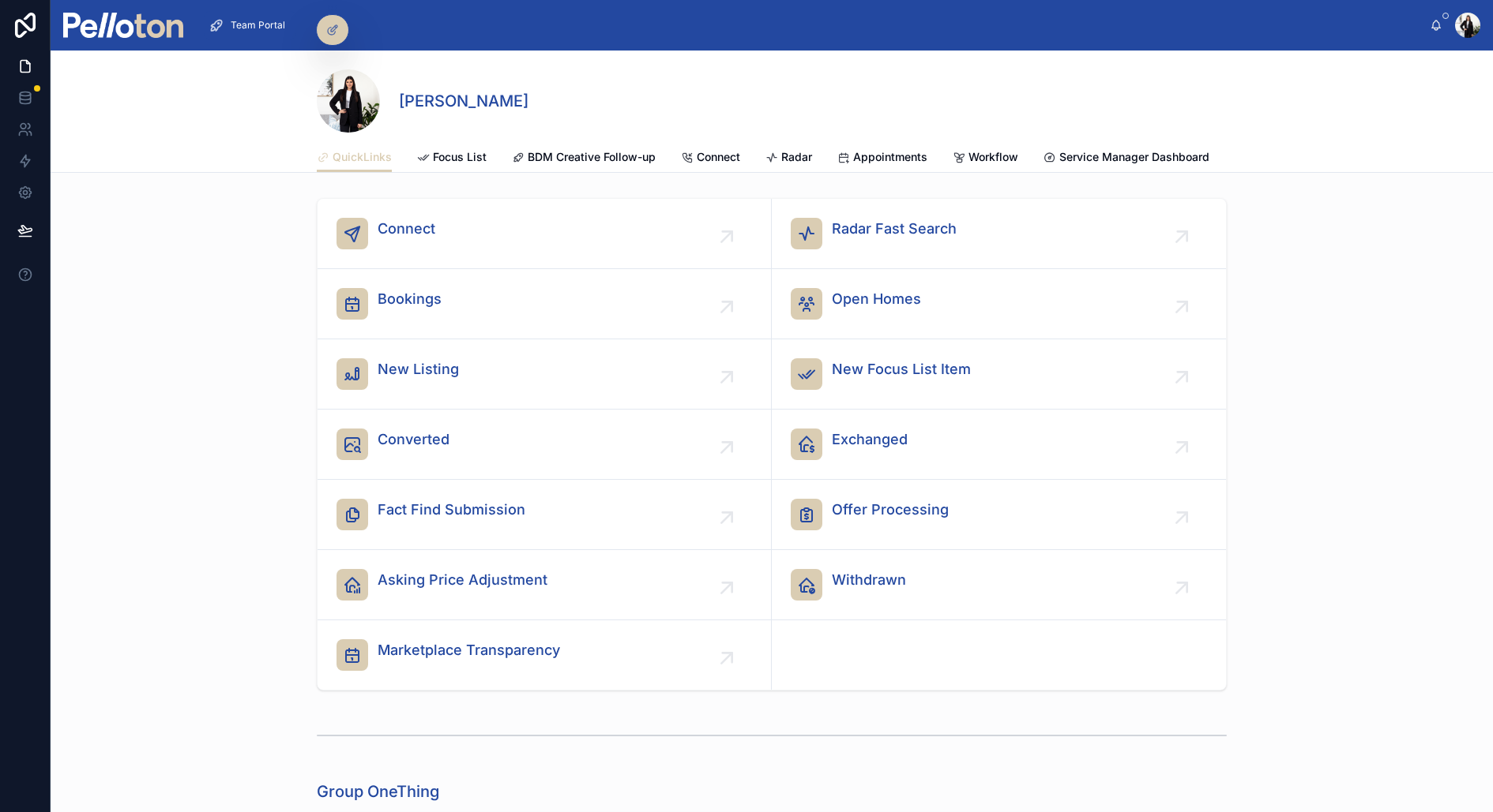
click at [476, 134] on div "[PERSON_NAME]" at bounding box center [772, 96] width 909 height 92
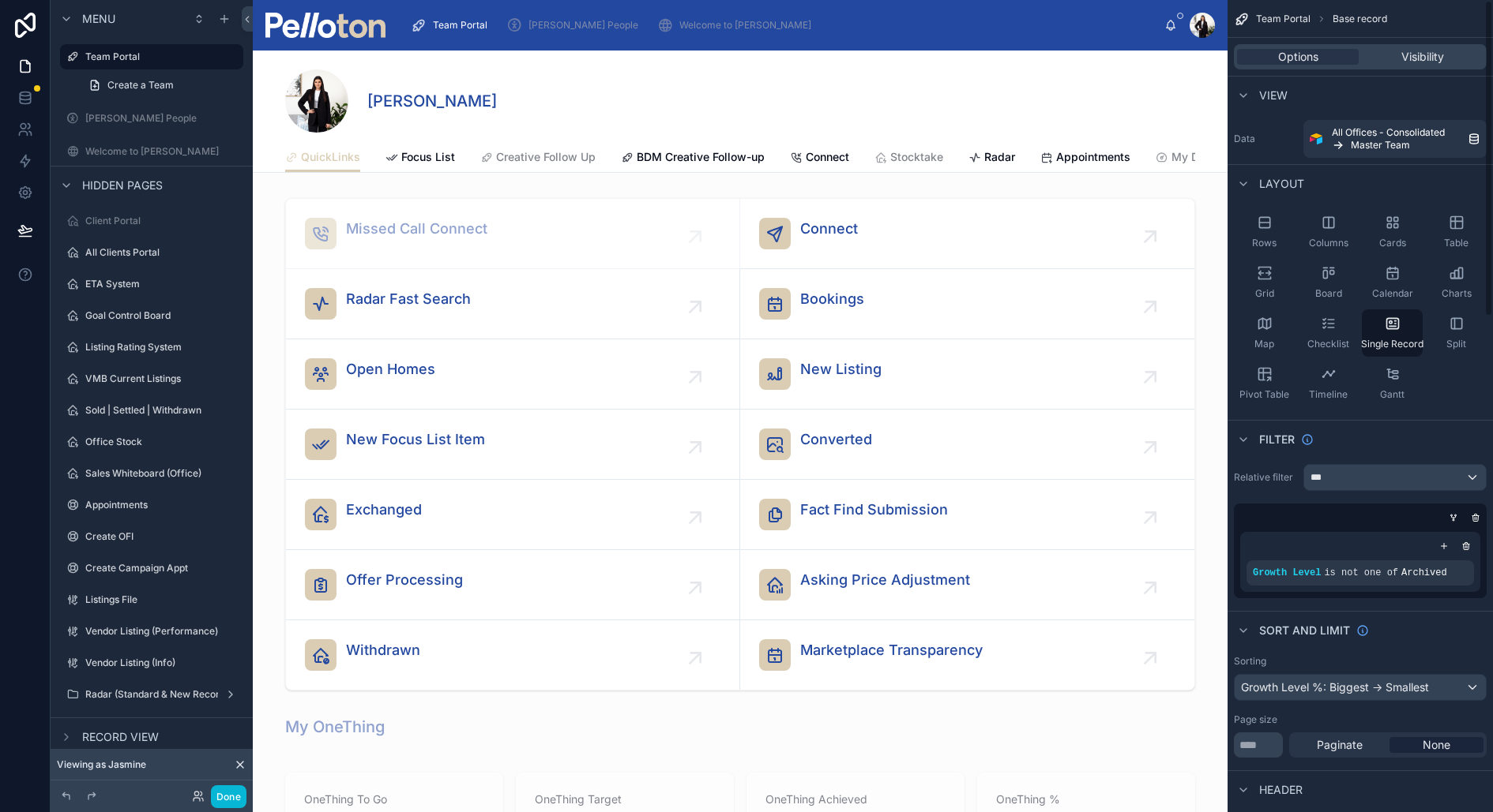
click at [1166, 138] on div "[PERSON_NAME]" at bounding box center [740, 96] width 909 height 92
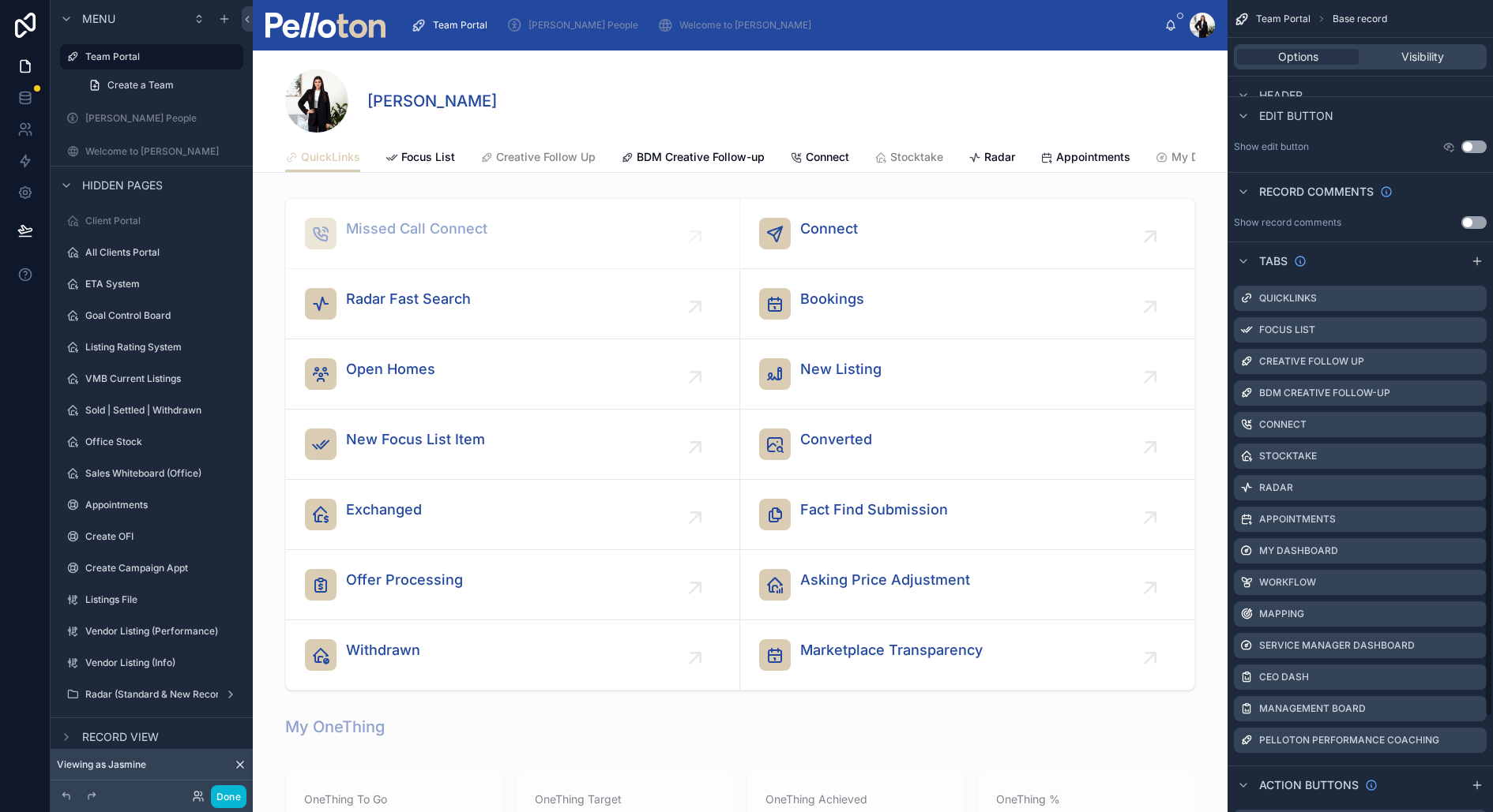
scroll to position [979, 0]
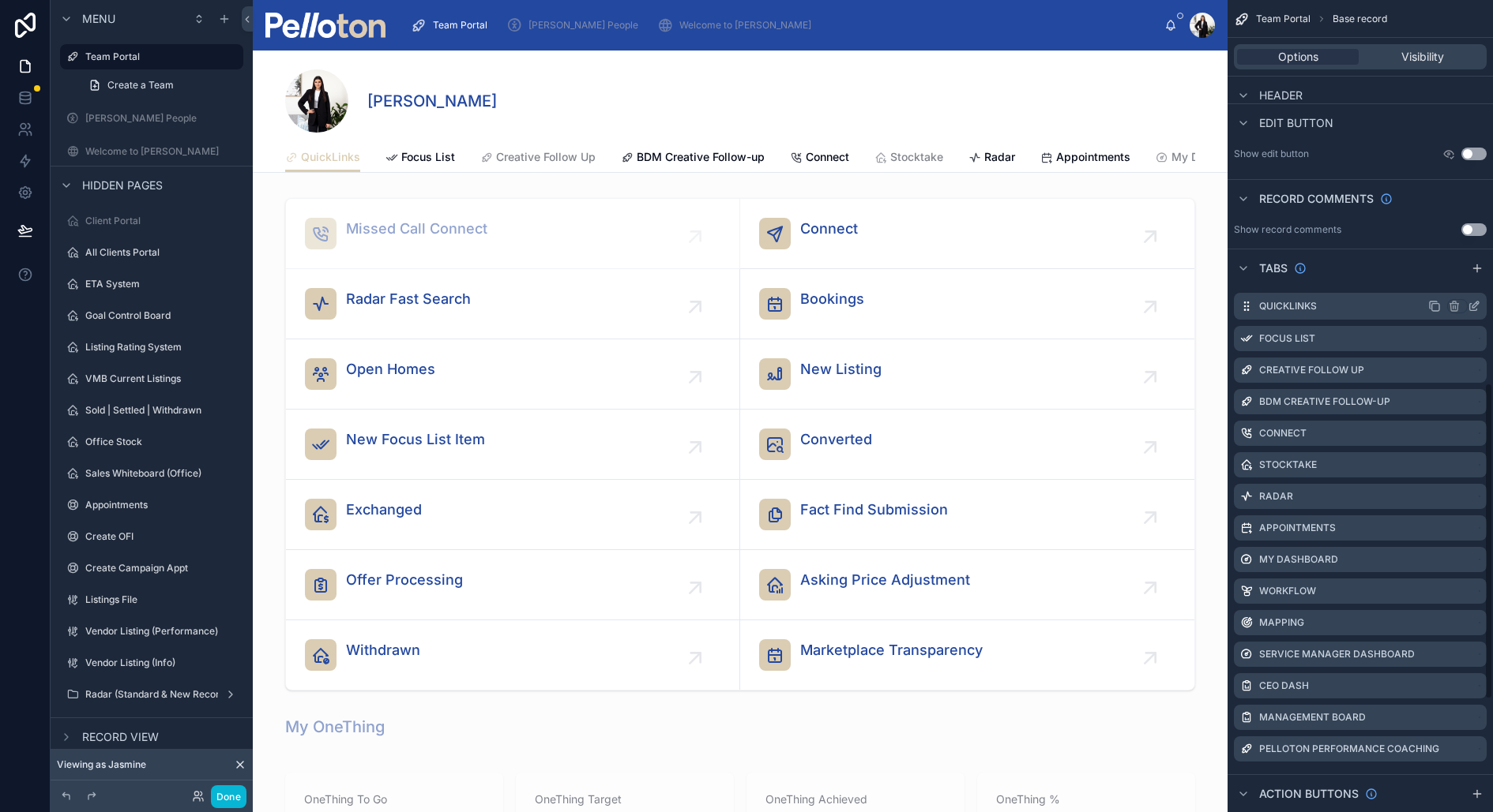
click at [1477, 303] on icon "scrollable content" at bounding box center [1474, 306] width 13 height 13
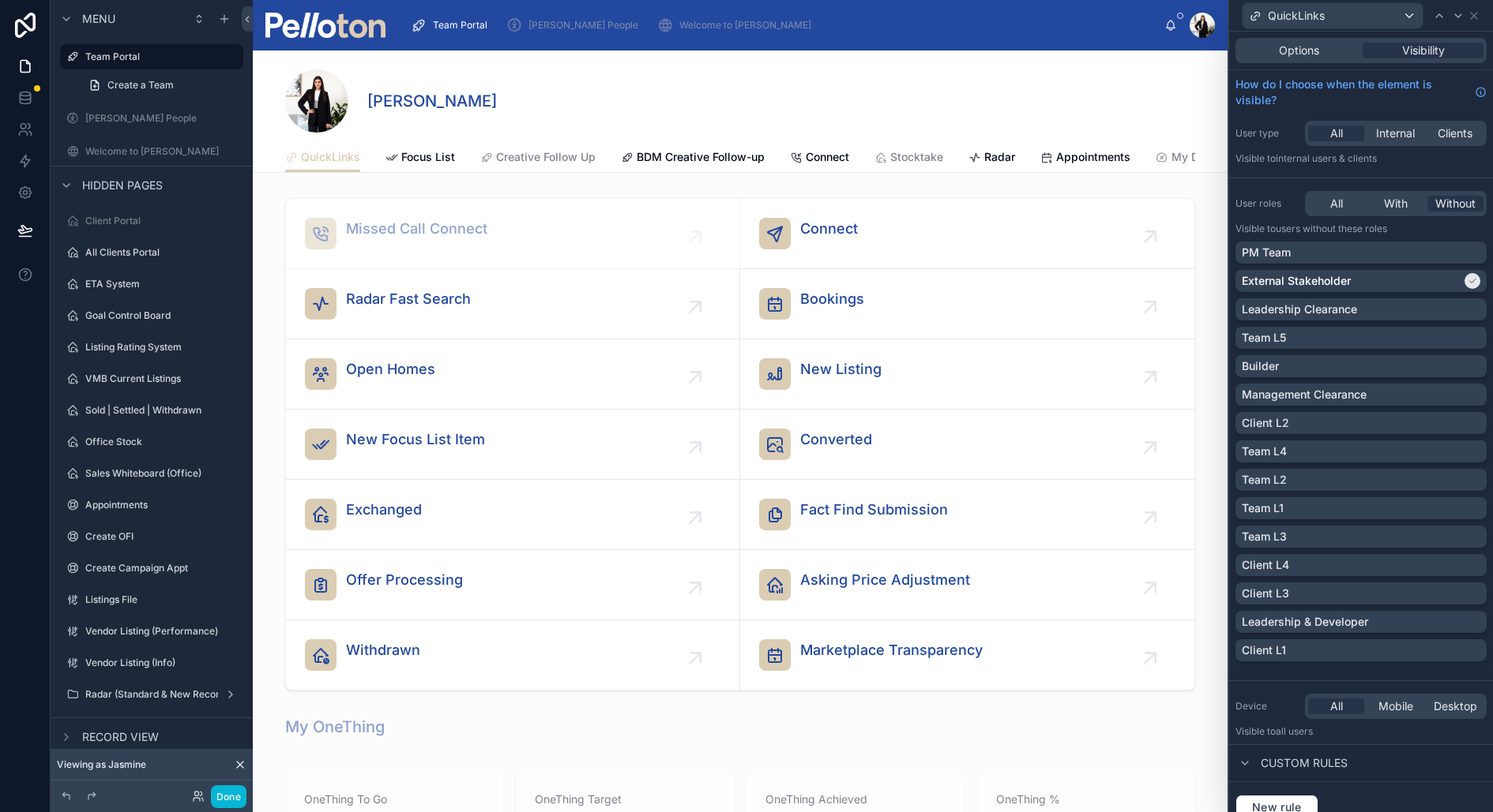
scroll to position [18, 0]
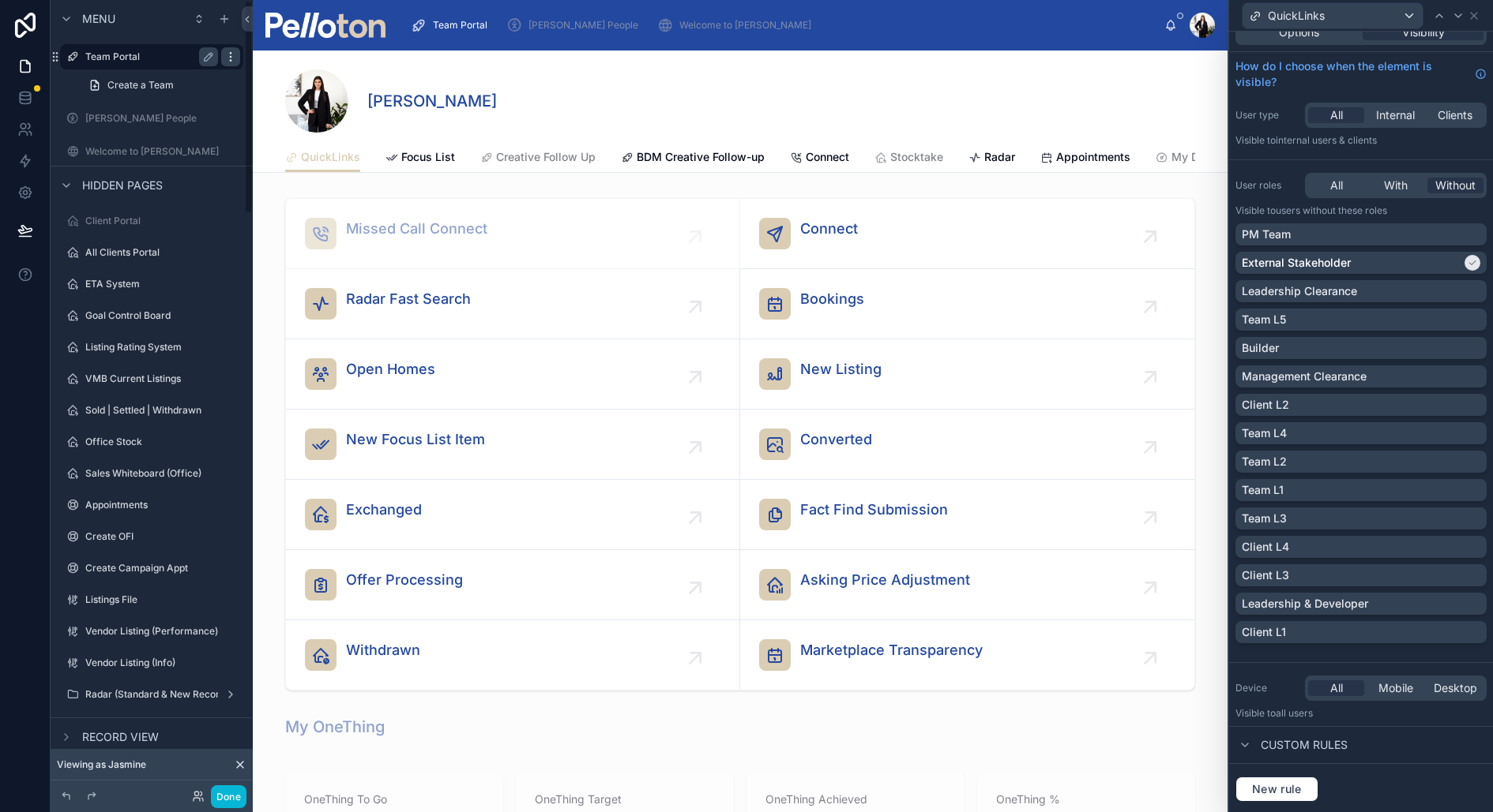
click at [227, 56] on icon "scrollable content" at bounding box center [231, 57] width 13 height 13
click at [140, 54] on label "Team Portal" at bounding box center [149, 57] width 126 height 13
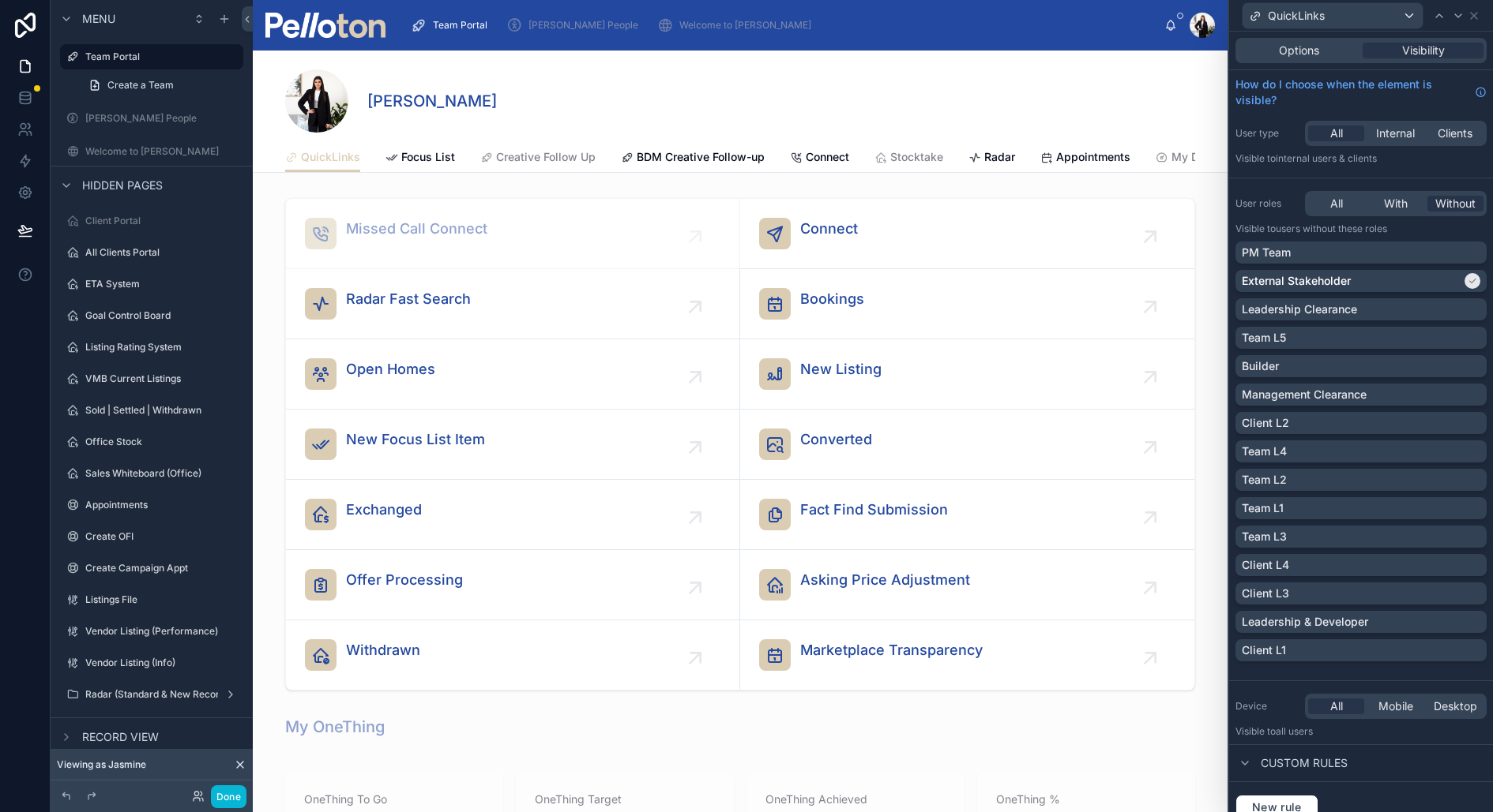
click at [783, 91] on div "[PERSON_NAME]" at bounding box center [740, 101] width 909 height 63
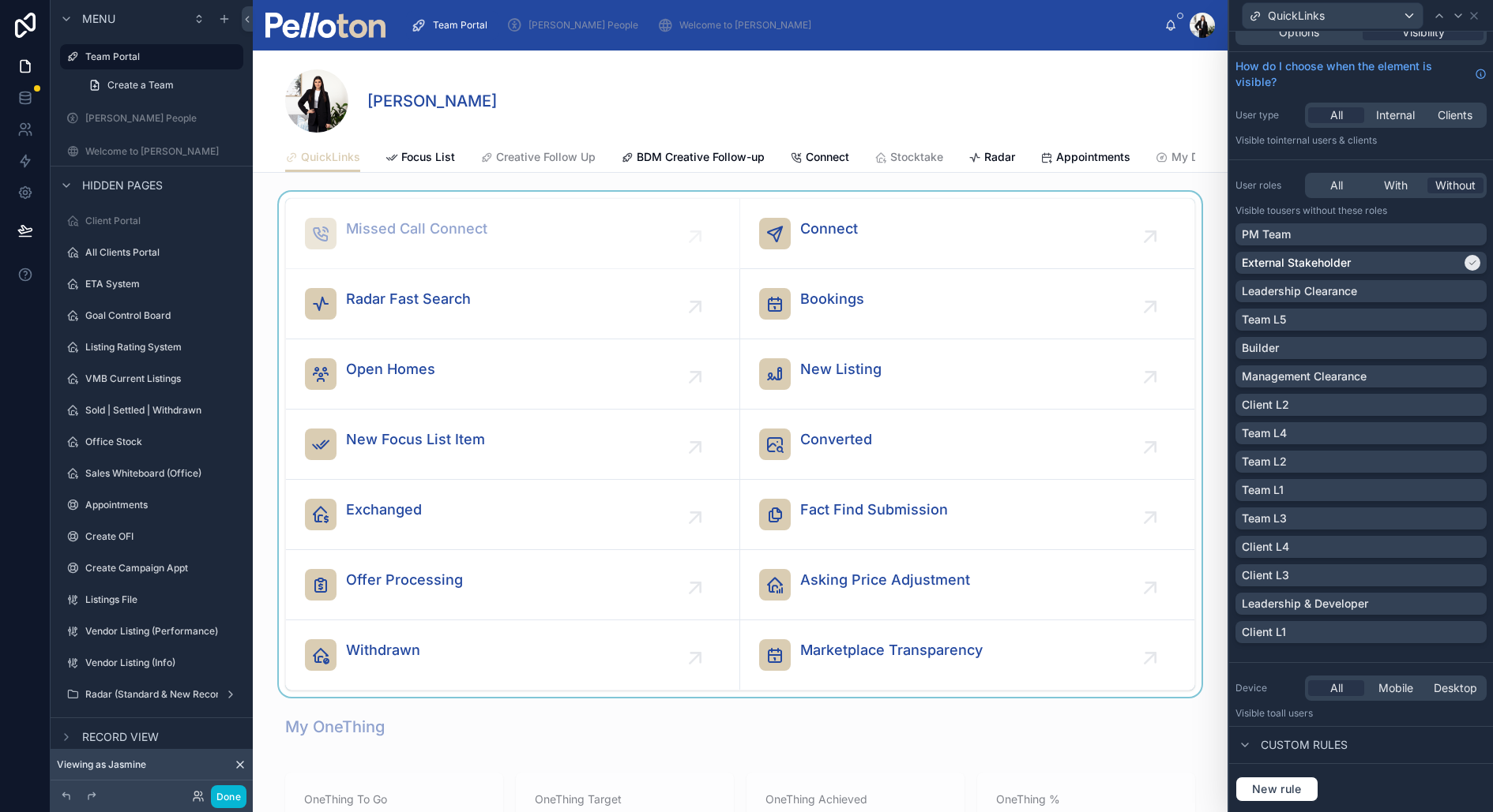
click at [945, 285] on div at bounding box center [740, 444] width 974 height 505
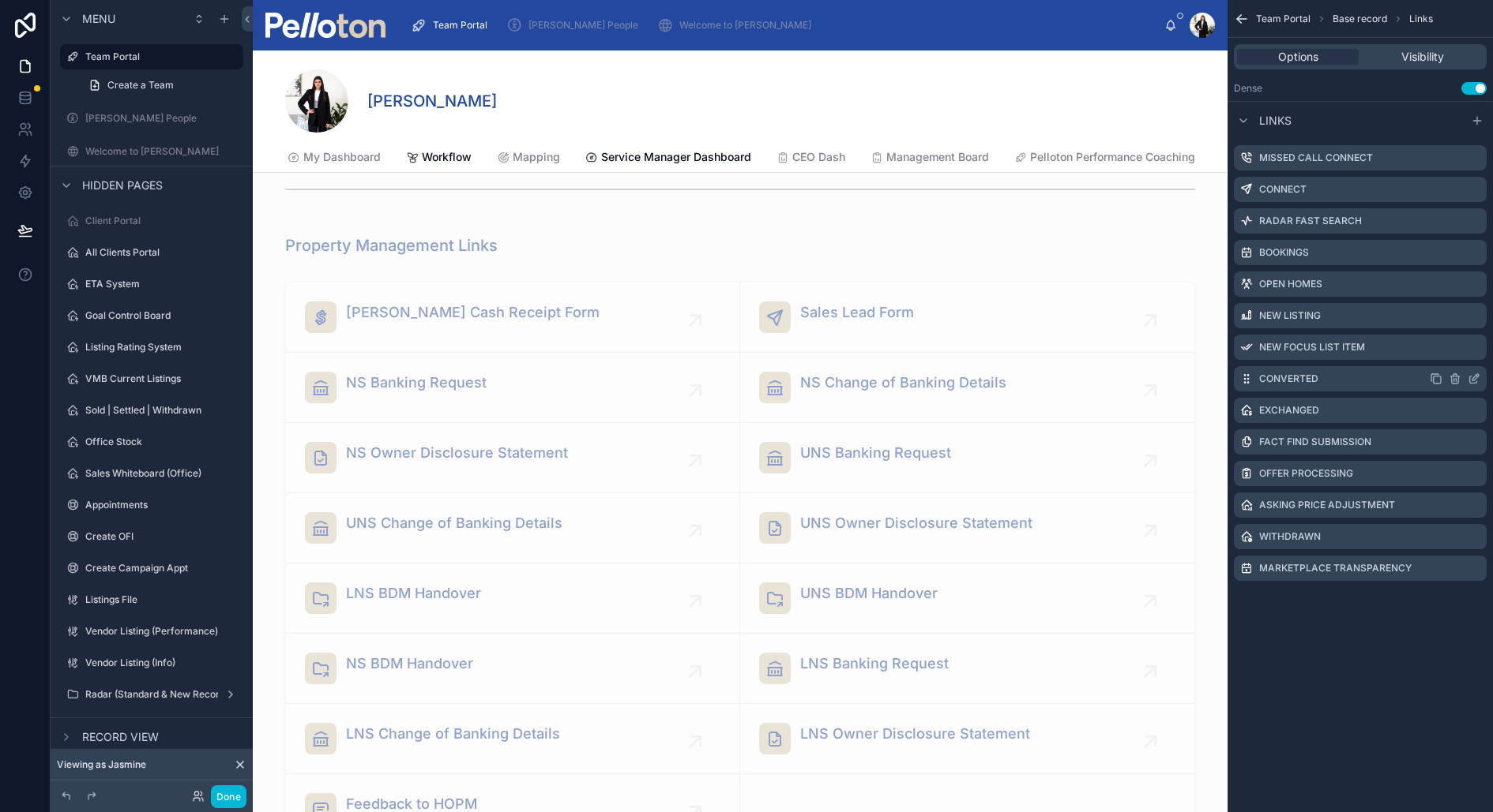
scroll to position [720, 0]
click at [594, 239] on div at bounding box center [740, 242] width 974 height 35
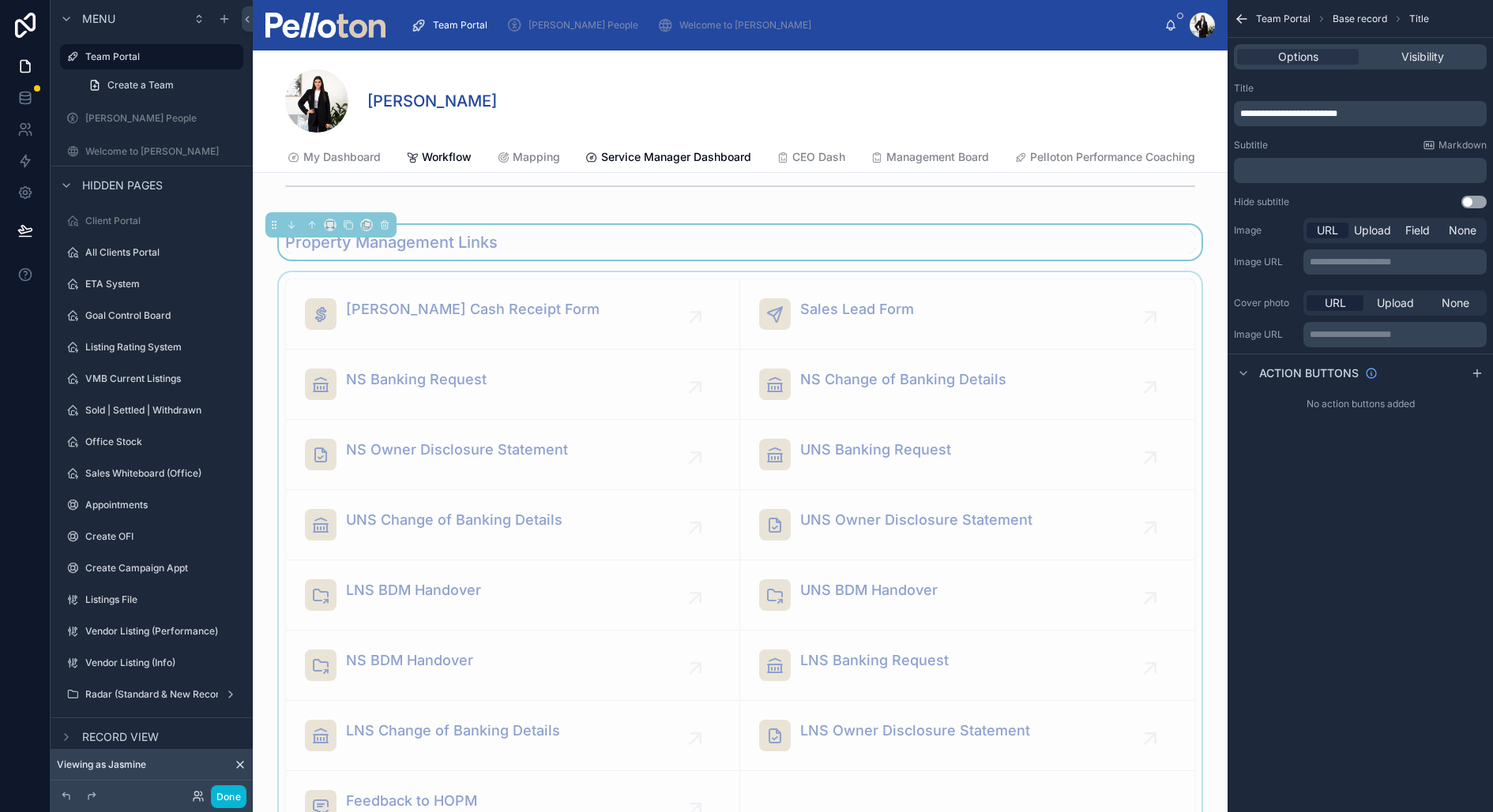
click at [580, 293] on div at bounding box center [740, 560] width 974 height 575
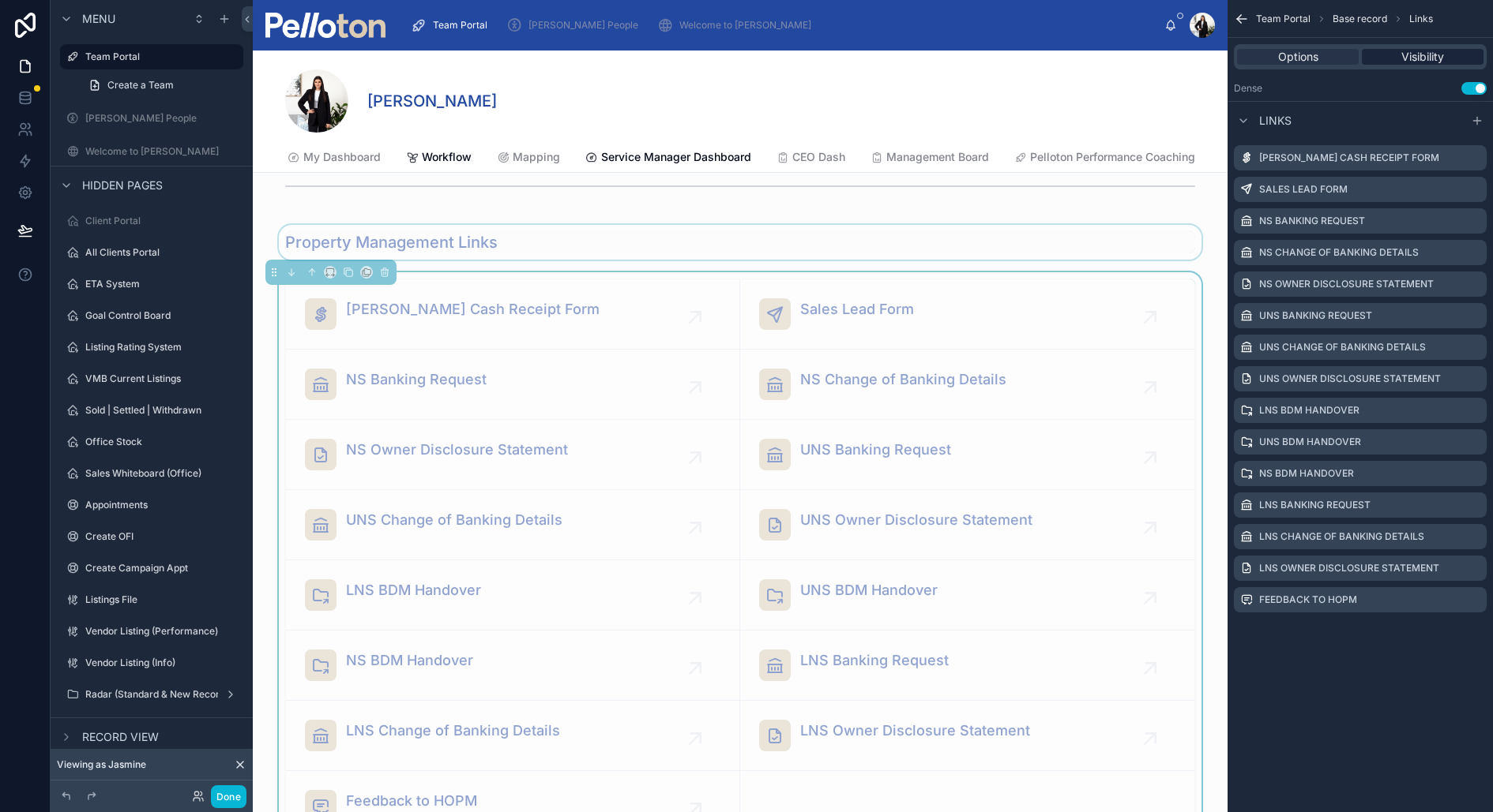
click at [1410, 52] on span "Visibility" at bounding box center [1422, 57] width 42 height 16
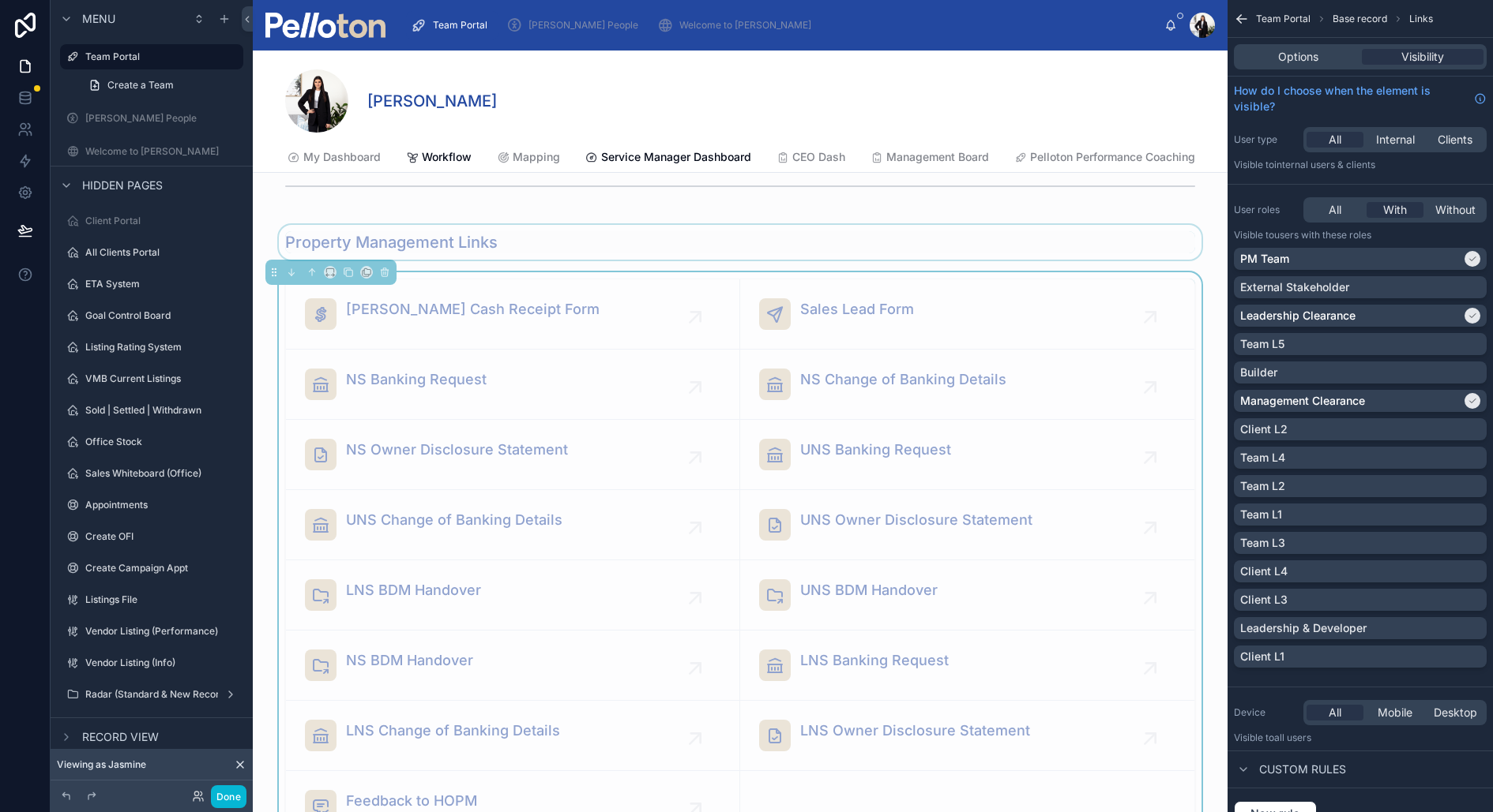
click at [840, 225] on div at bounding box center [740, 242] width 974 height 35
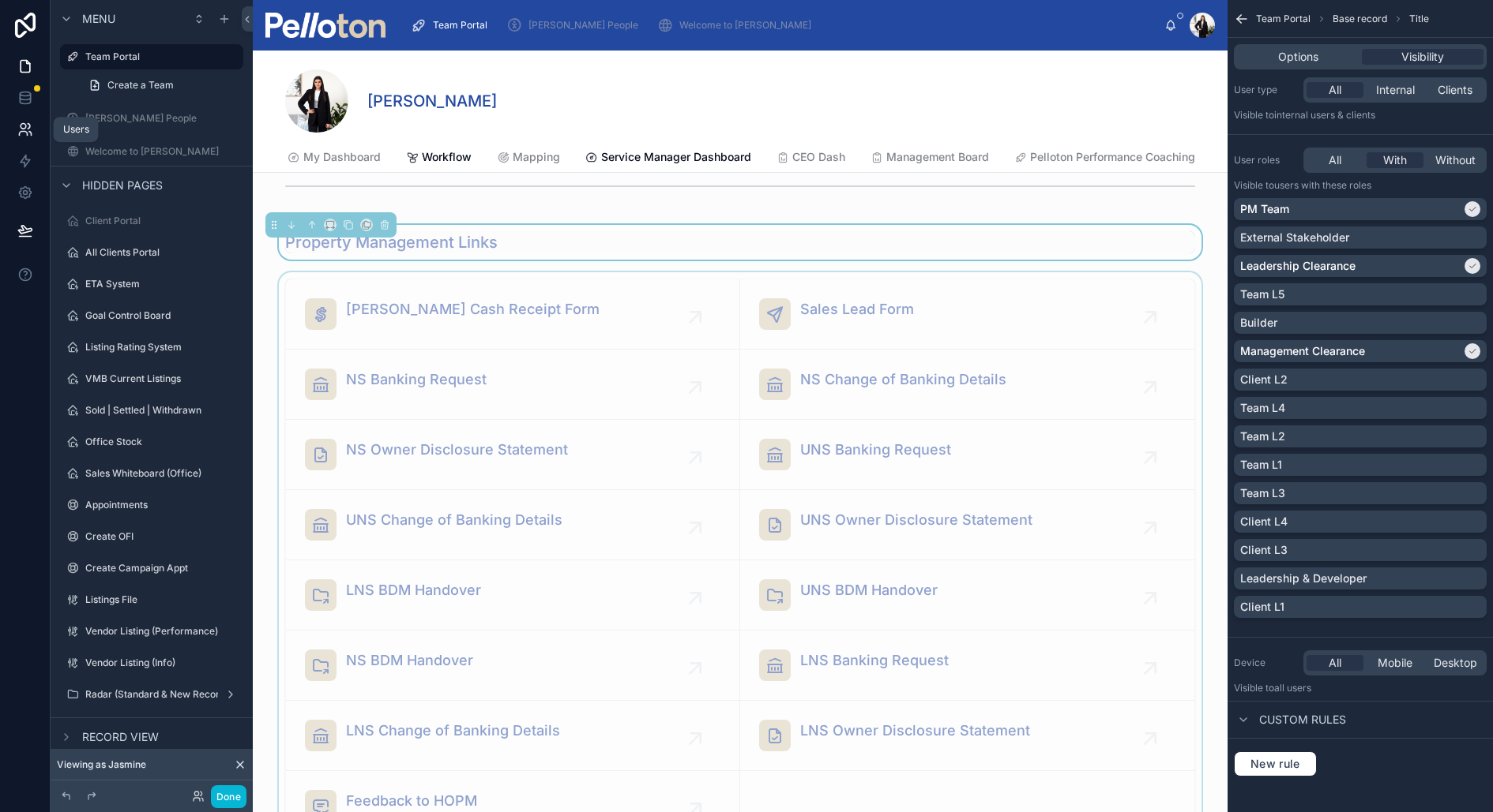
click at [25, 130] on icon at bounding box center [25, 130] width 16 height 16
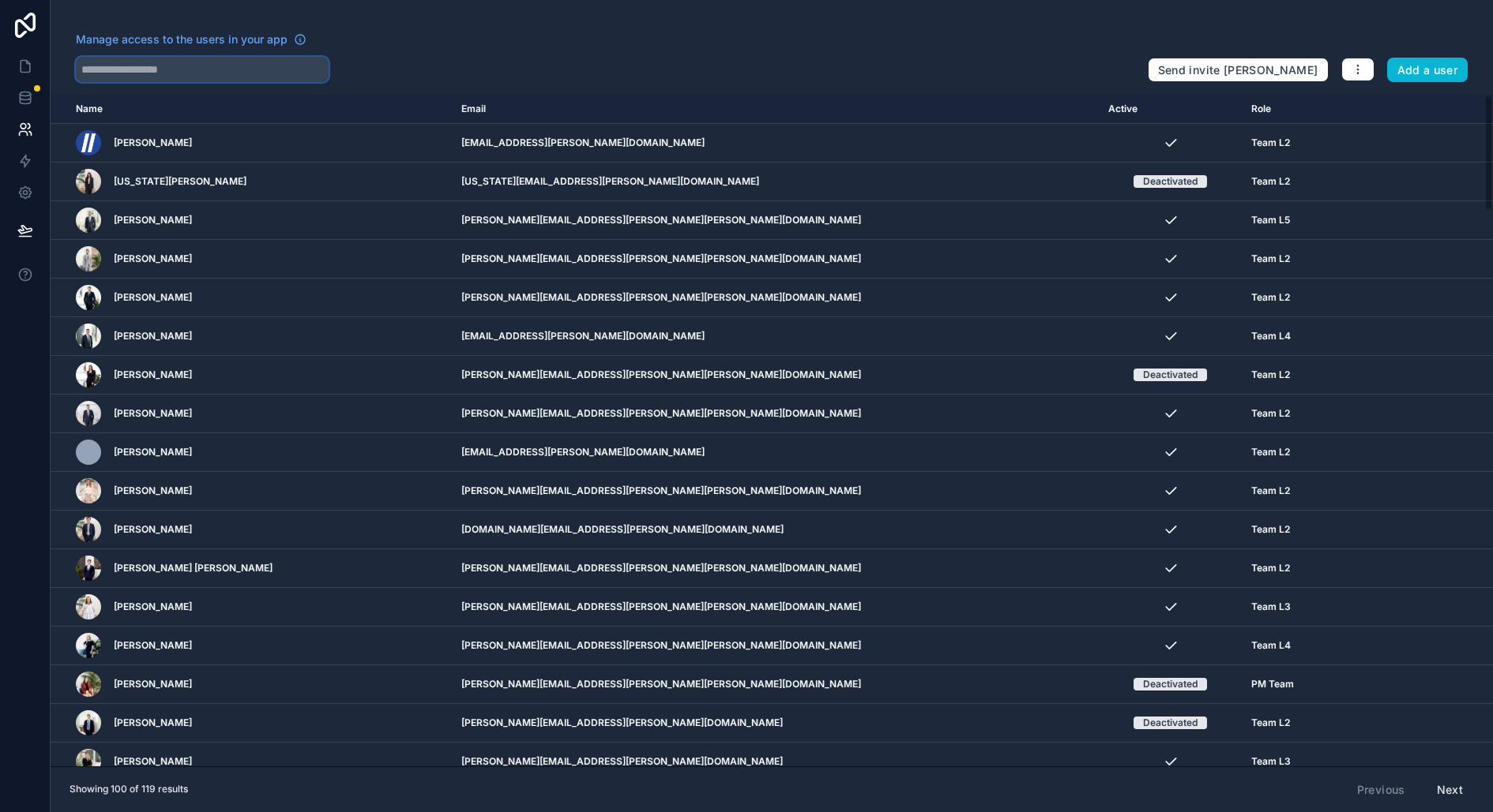
click at [175, 73] on input "text" at bounding box center [202, 69] width 253 height 25
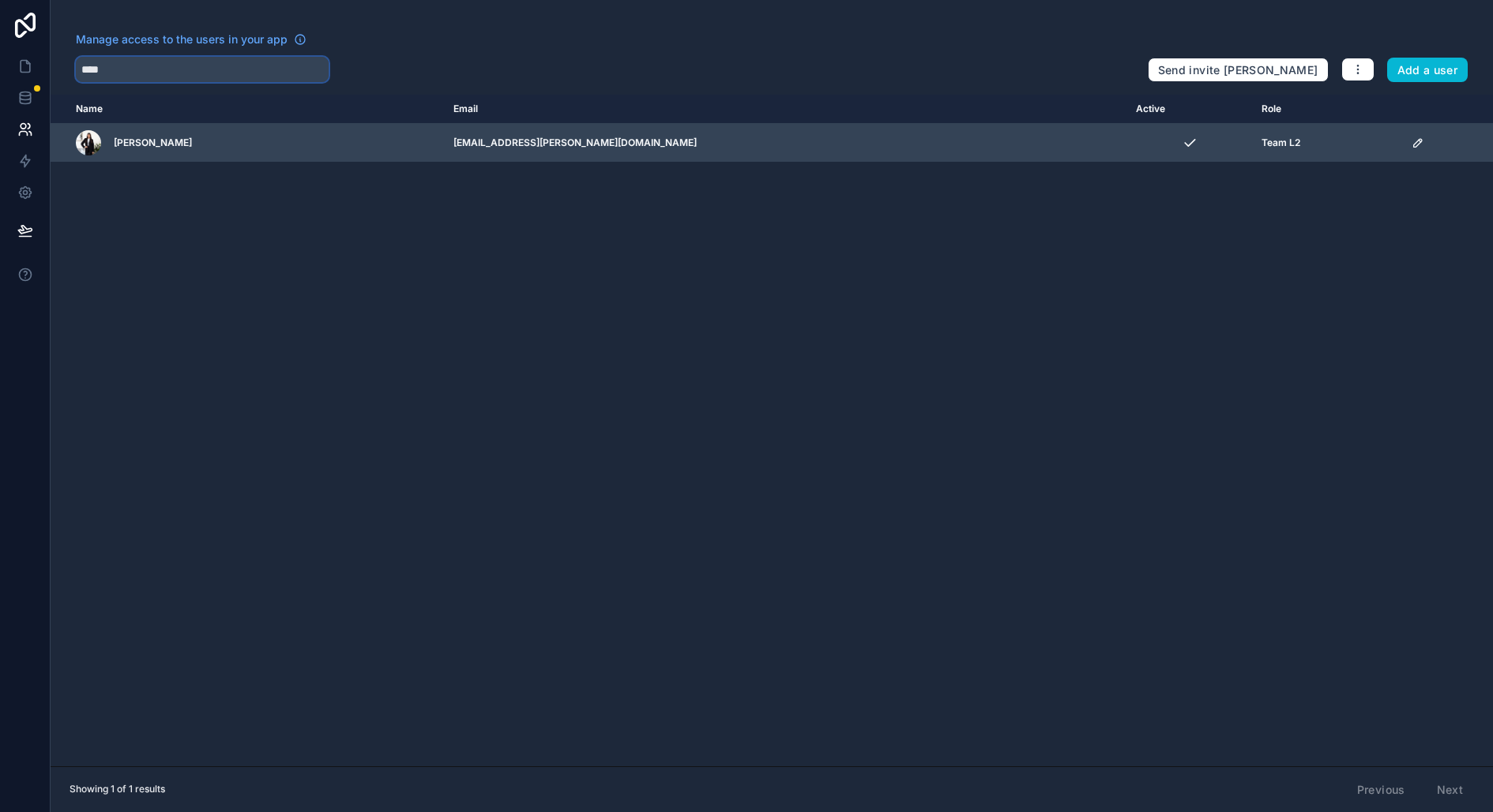
type input "****"
click at [1411, 145] on icon "scrollable content" at bounding box center [1417, 143] width 13 height 13
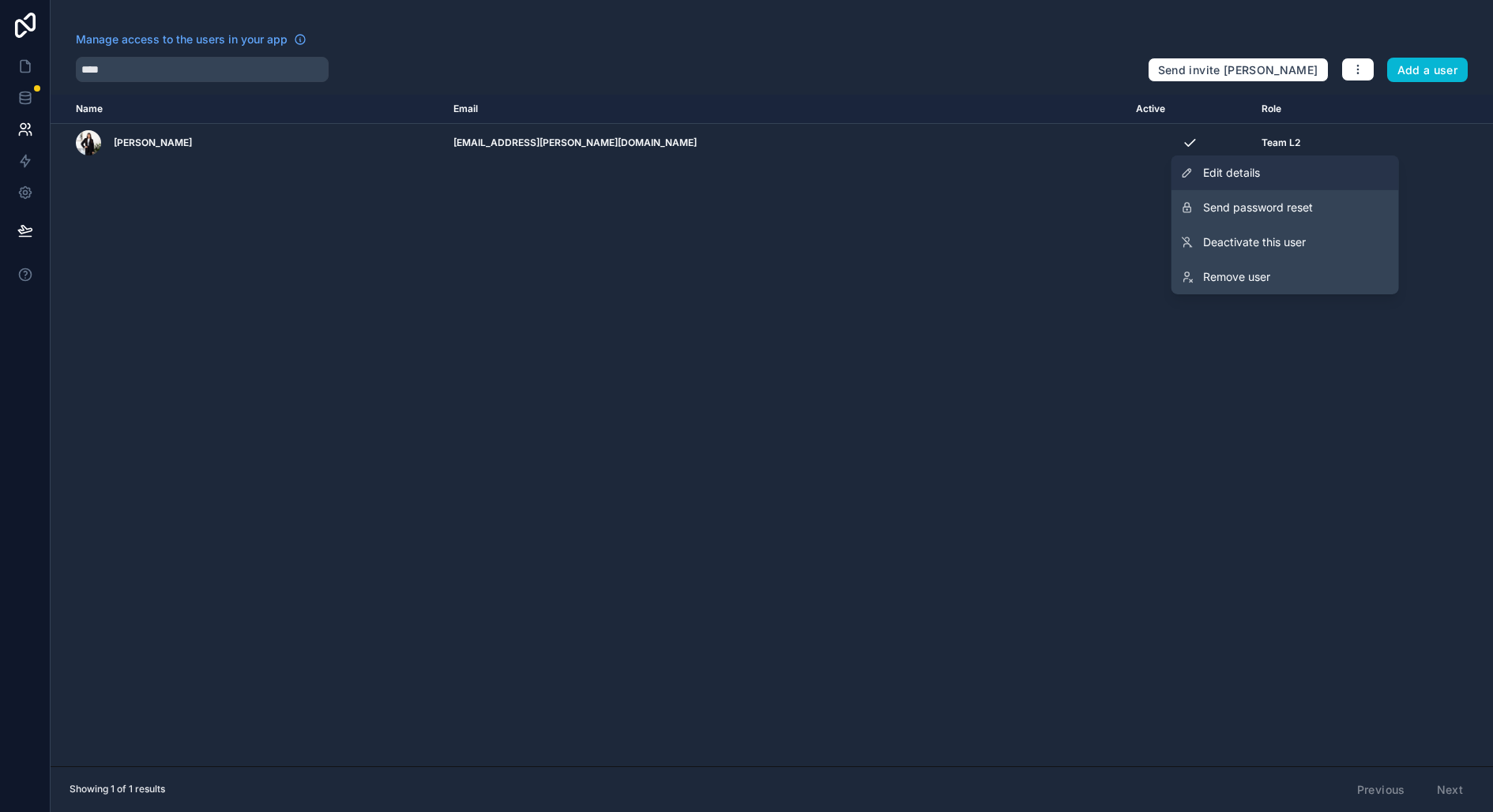
click at [1267, 175] on link "Edit details" at bounding box center [1285, 173] width 228 height 35
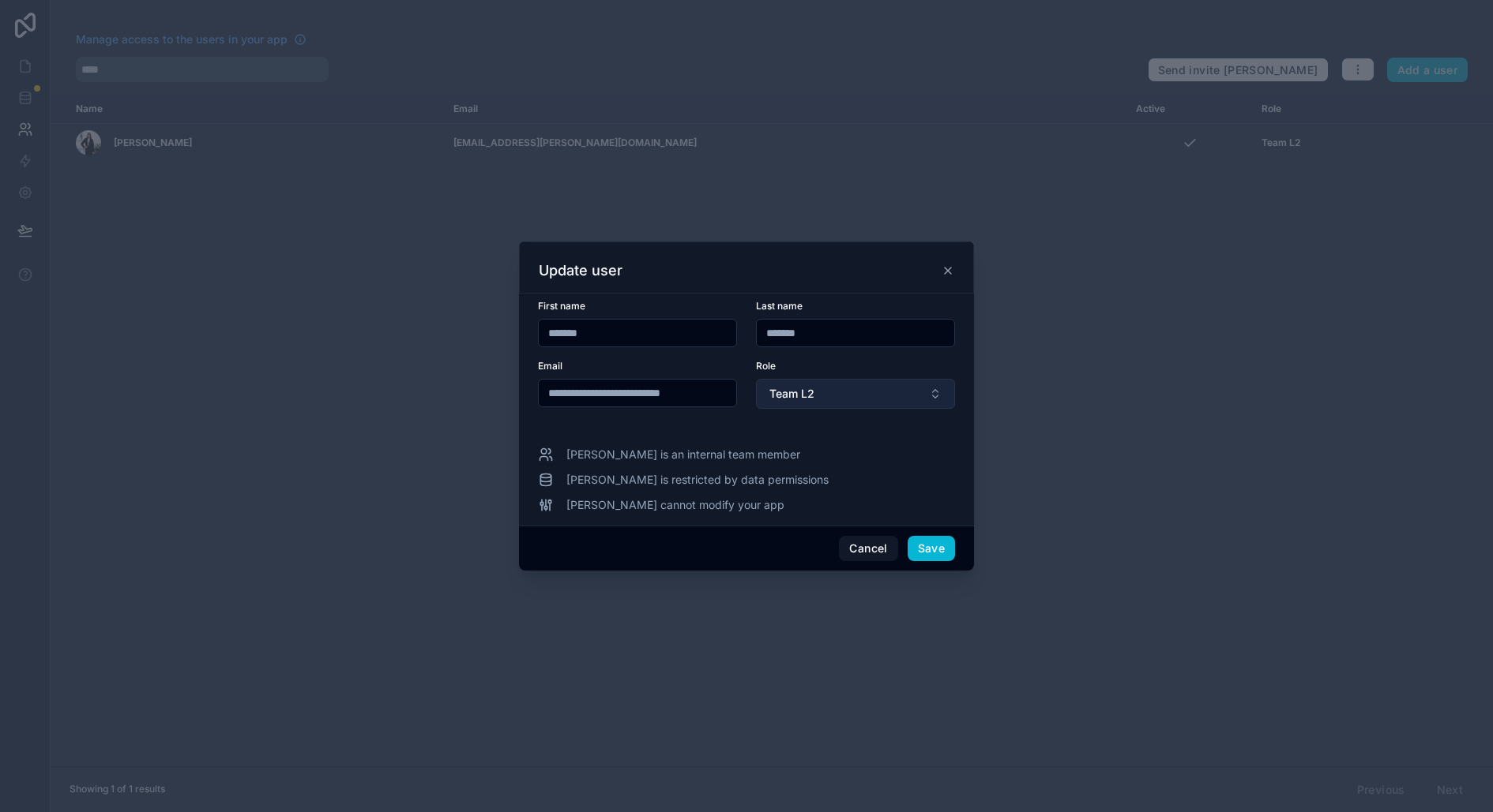
click at [793, 390] on span "Team L2" at bounding box center [792, 394] width 45 height 16
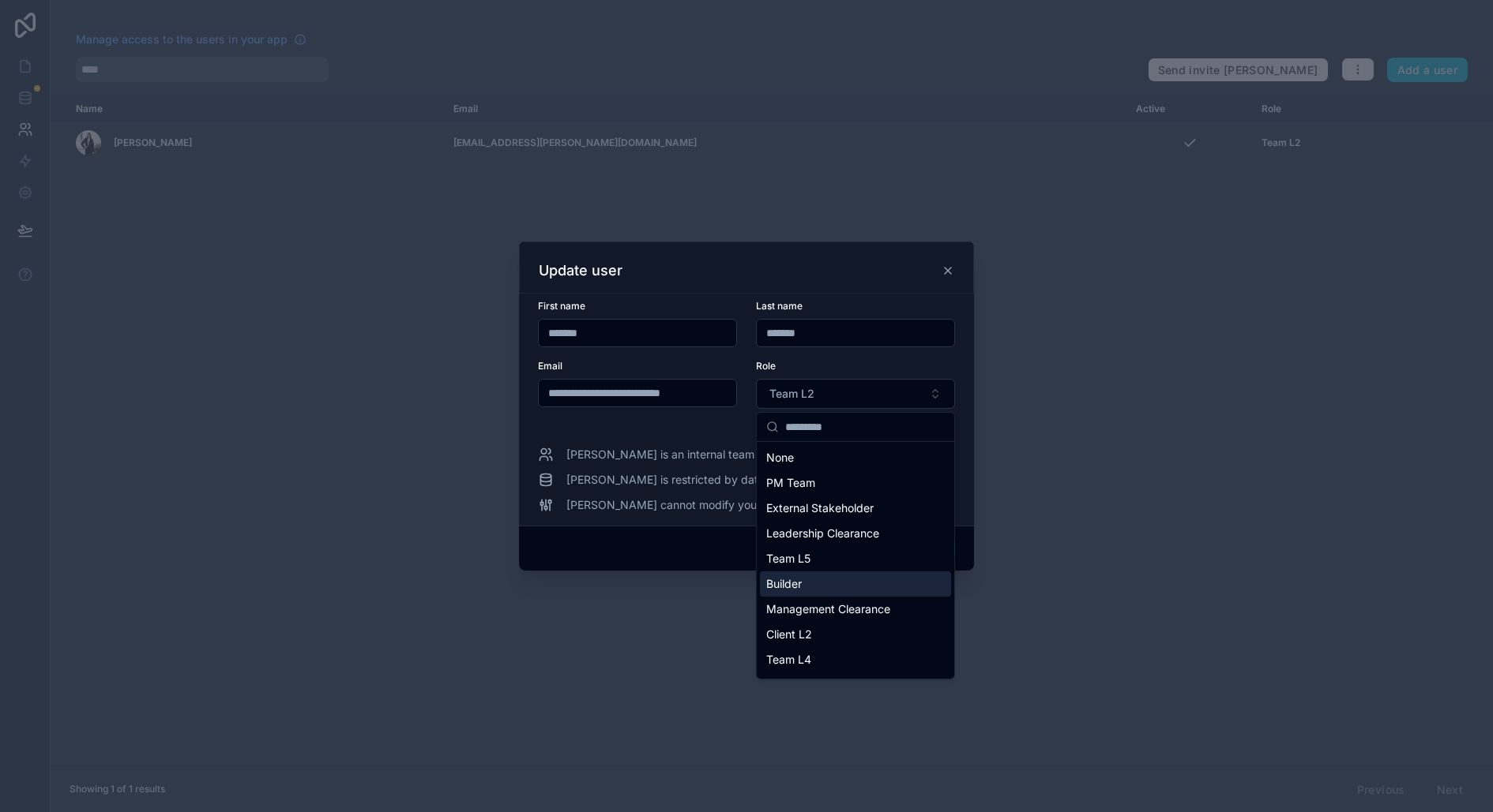
type input "*"
click at [806, 481] on span "PM Team" at bounding box center [791, 483] width 49 height 16
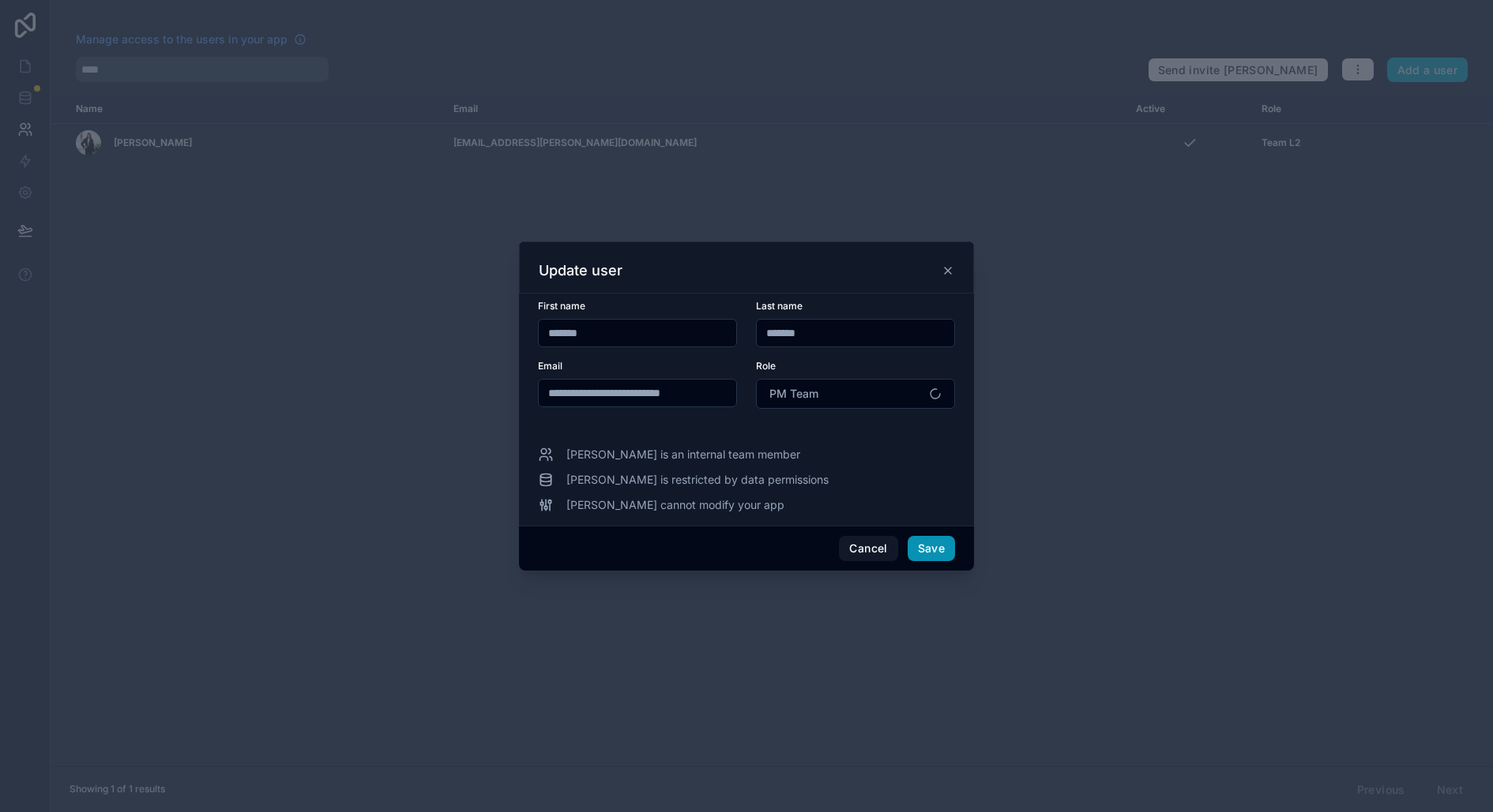
click at [920, 543] on button "Save" at bounding box center [931, 549] width 48 height 25
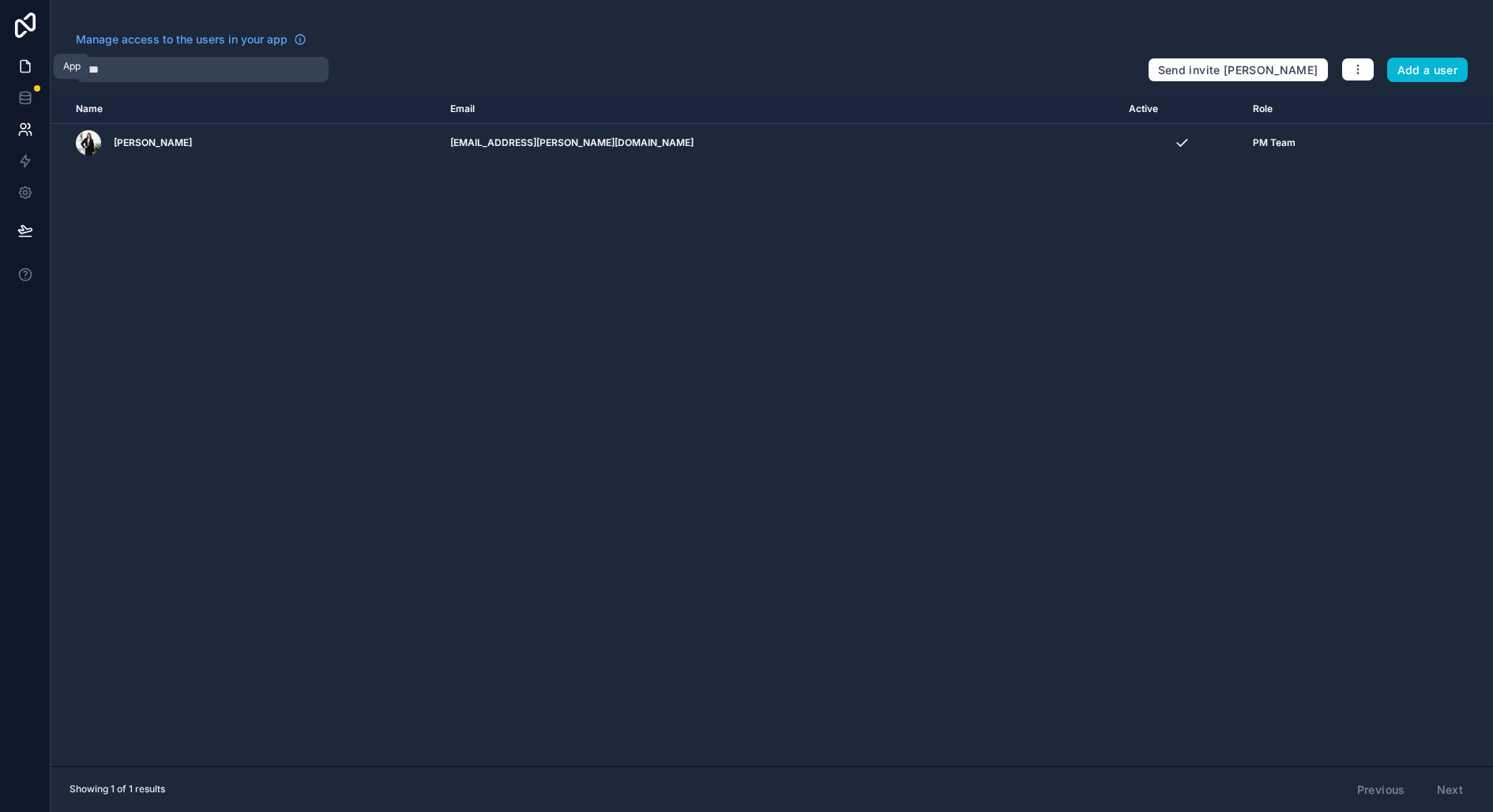
click at [16, 62] on link at bounding box center [24, 66] width 50 height 32
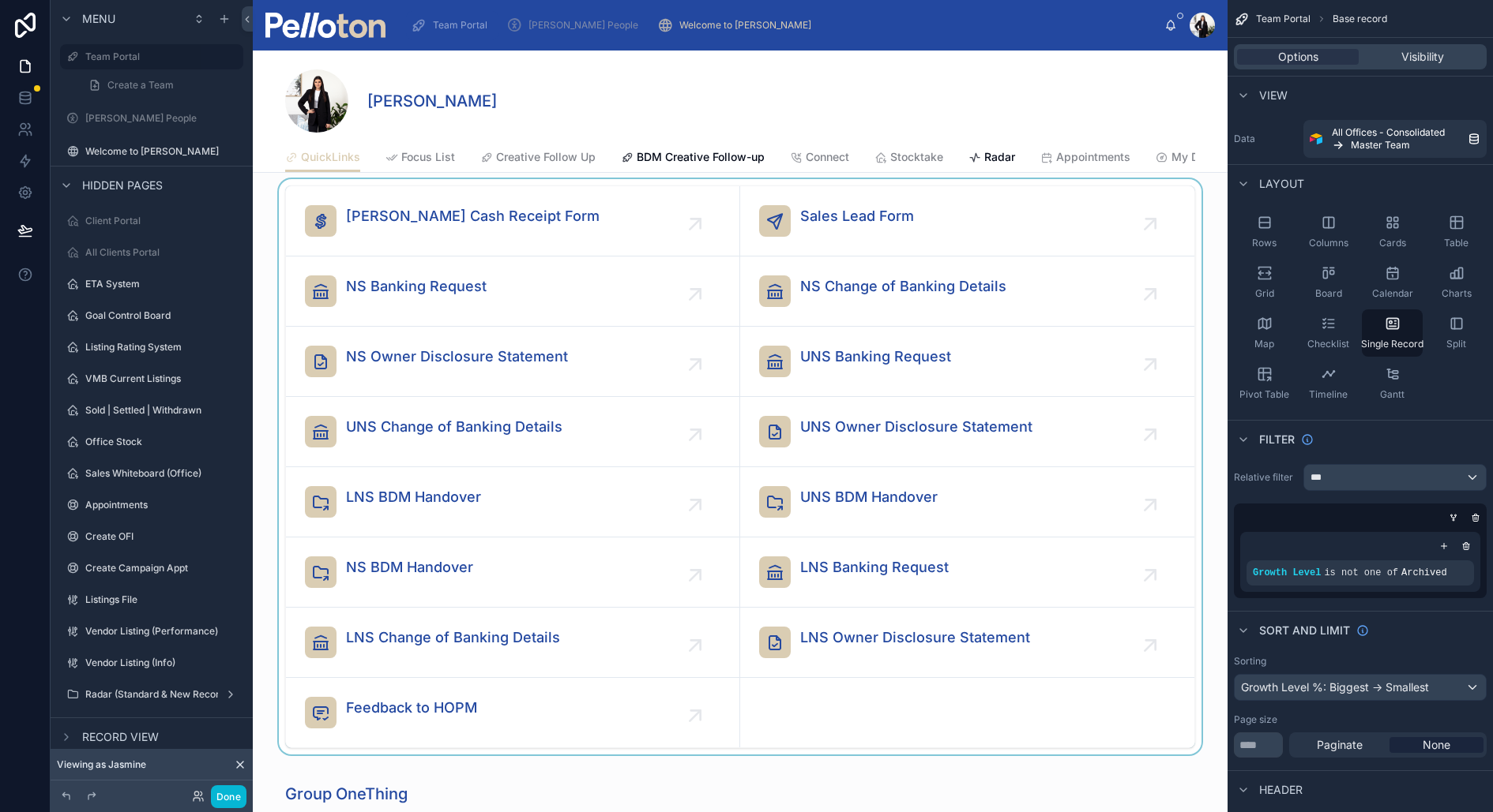
scroll to position [829, 0]
